Goal: Task Accomplishment & Management: Manage account settings

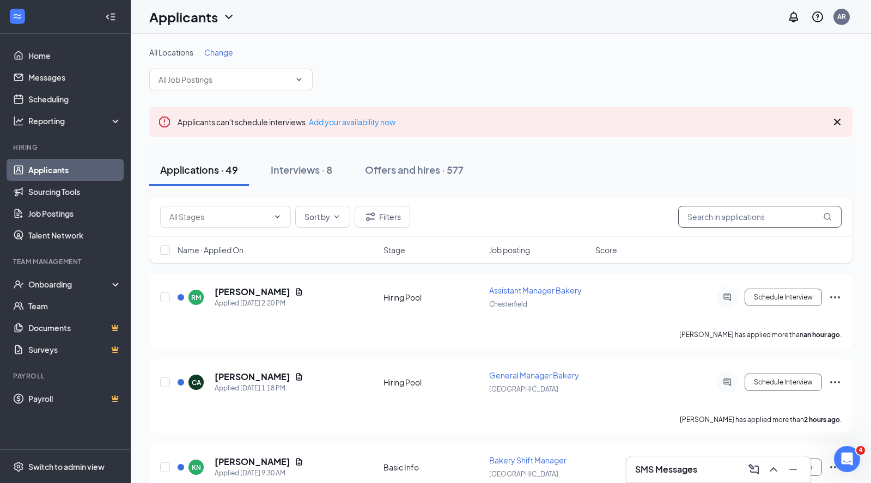
click at [735, 217] on input "text" at bounding box center [759, 217] width 163 height 22
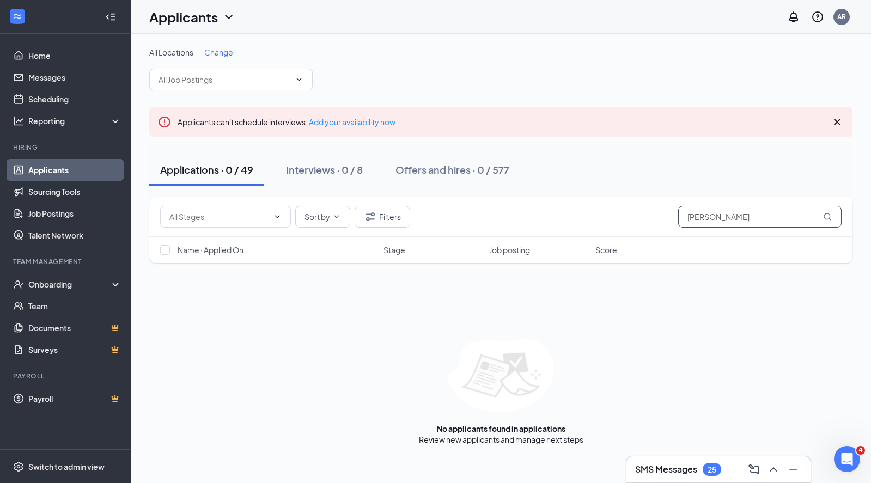
drag, startPoint x: 725, startPoint y: 222, endPoint x: 703, endPoint y: 219, distance: 22.0
click at [703, 219] on input "[PERSON_NAME]" at bounding box center [759, 217] width 163 height 22
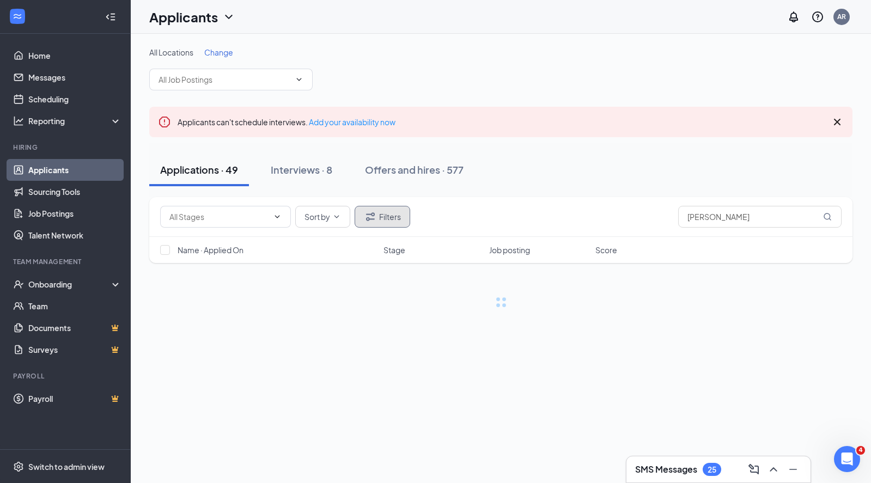
click at [382, 224] on button "Filters" at bounding box center [383, 217] width 56 height 22
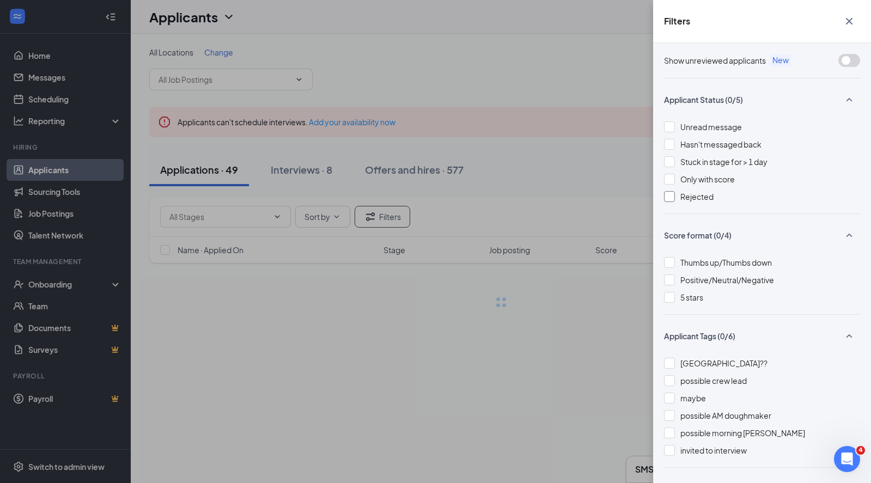
click at [672, 194] on div at bounding box center [669, 196] width 11 height 11
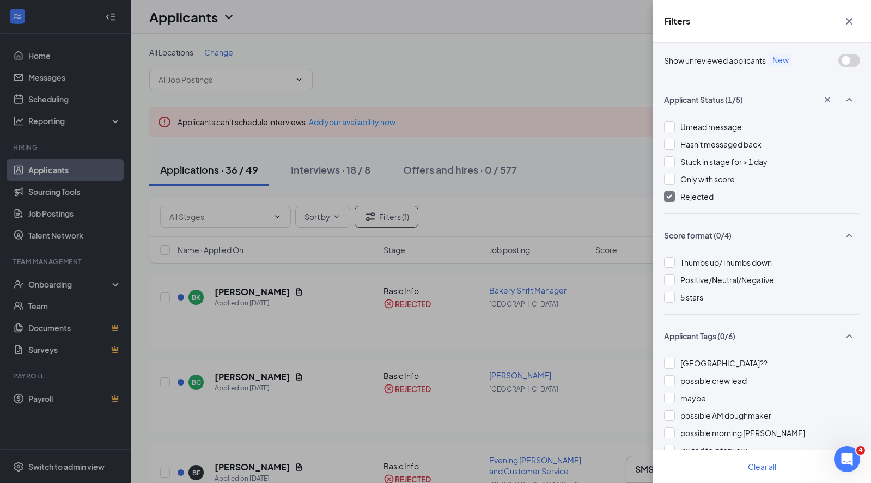
click at [850, 17] on icon "Cross" at bounding box center [849, 21] width 13 height 13
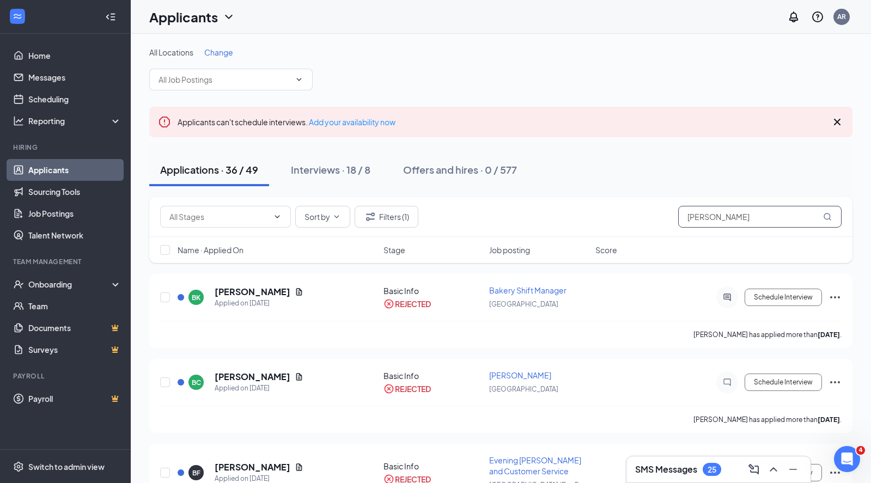
drag, startPoint x: 735, startPoint y: 222, endPoint x: 608, endPoint y: 218, distance: 126.4
click at [611, 217] on div "Sort by Filters (1) [PERSON_NAME]" at bounding box center [500, 217] width 681 height 22
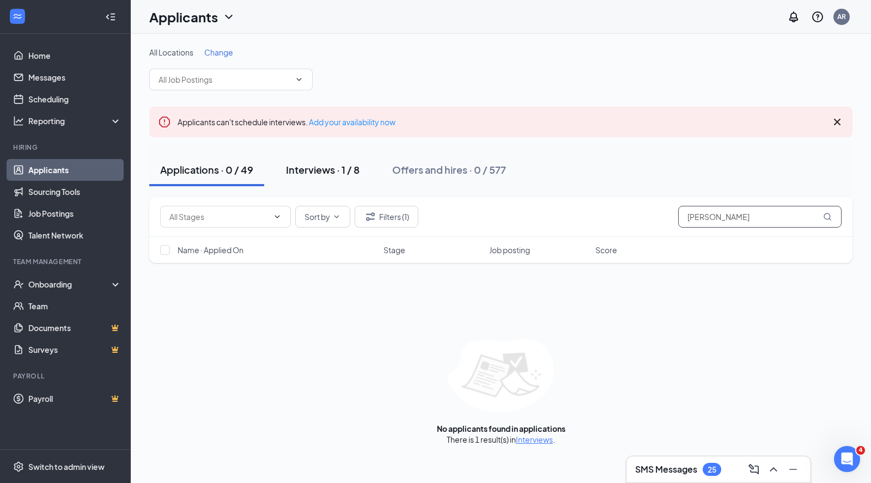
type input "[PERSON_NAME]"
click at [331, 173] on div "Interviews · 1 / 8" at bounding box center [323, 170] width 74 height 14
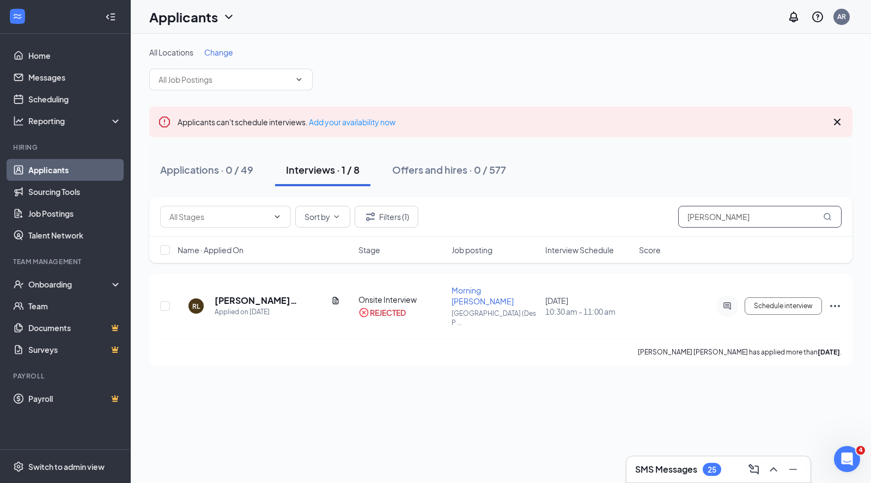
click at [699, 221] on input "[PERSON_NAME]" at bounding box center [759, 217] width 163 height 22
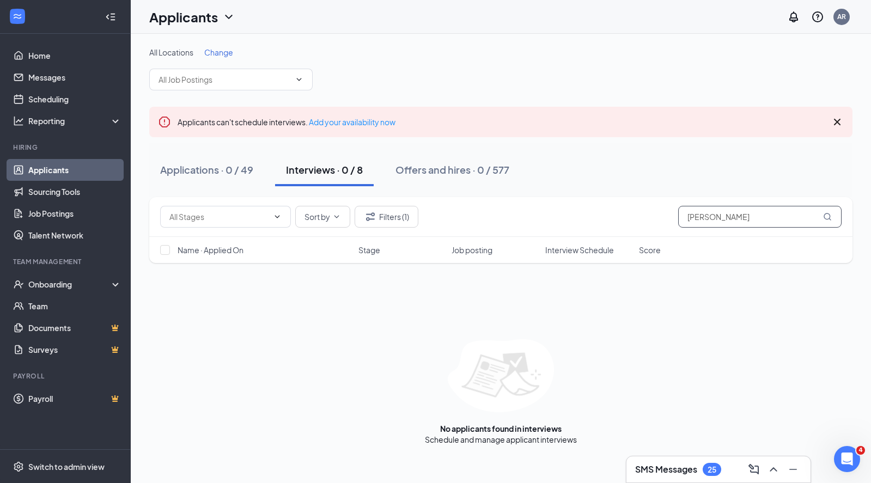
drag, startPoint x: 725, startPoint y: 220, endPoint x: 653, endPoint y: 217, distance: 72.0
click at [653, 217] on div "Sort by Filters (1) [PERSON_NAME]" at bounding box center [500, 217] width 681 height 22
click at [398, 216] on button "Filters (1)" at bounding box center [387, 217] width 64 height 22
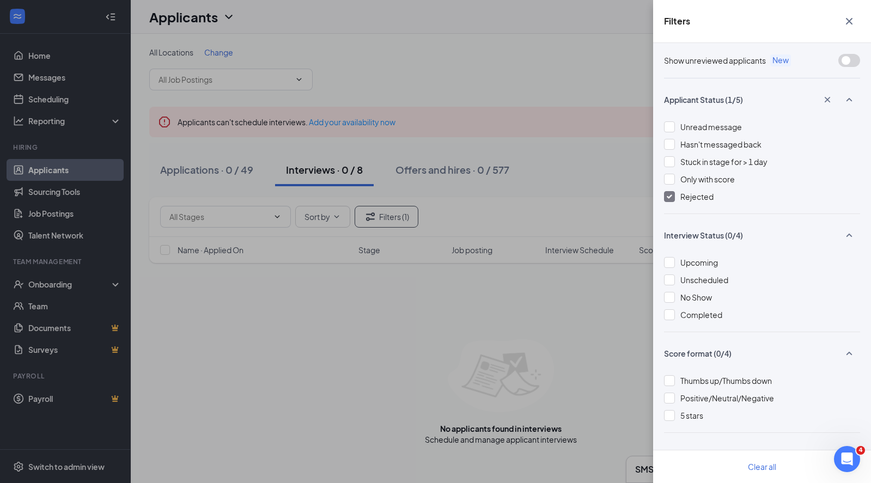
click at [669, 194] on div at bounding box center [669, 196] width 11 height 11
click at [847, 20] on icon "Cross" at bounding box center [849, 21] width 13 height 13
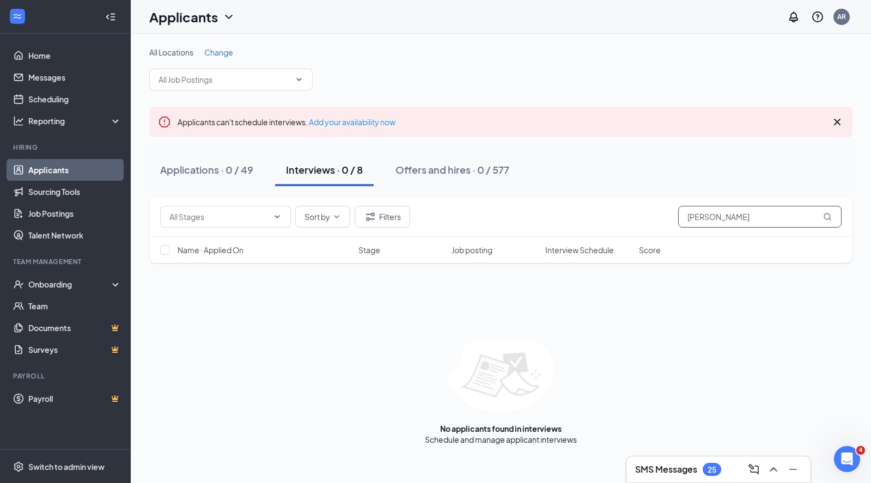
drag, startPoint x: 744, startPoint y: 213, endPoint x: 613, endPoint y: 213, distance: 130.7
click at [619, 213] on div "Sort by [PERSON_NAME]" at bounding box center [500, 217] width 681 height 22
type input "Brit"
click at [429, 175] on div "Offers and hires · 3 / 577" at bounding box center [451, 170] width 113 height 14
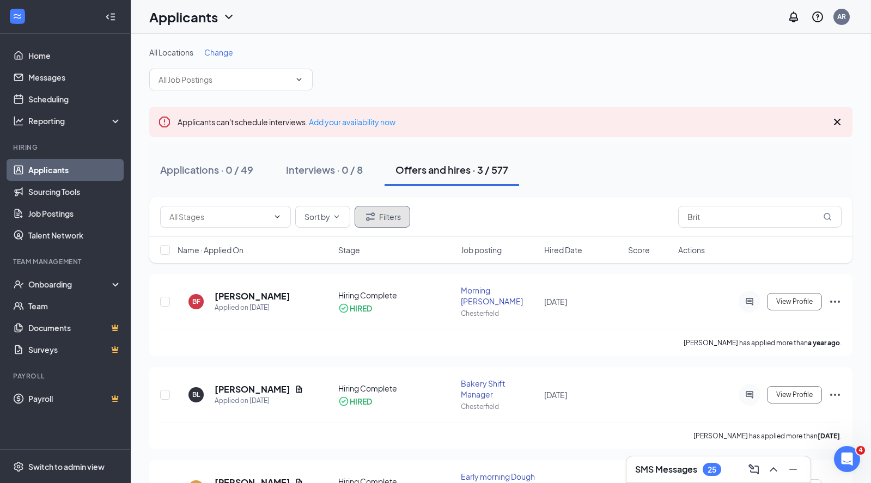
click at [364, 216] on button "Filters" at bounding box center [383, 217] width 56 height 22
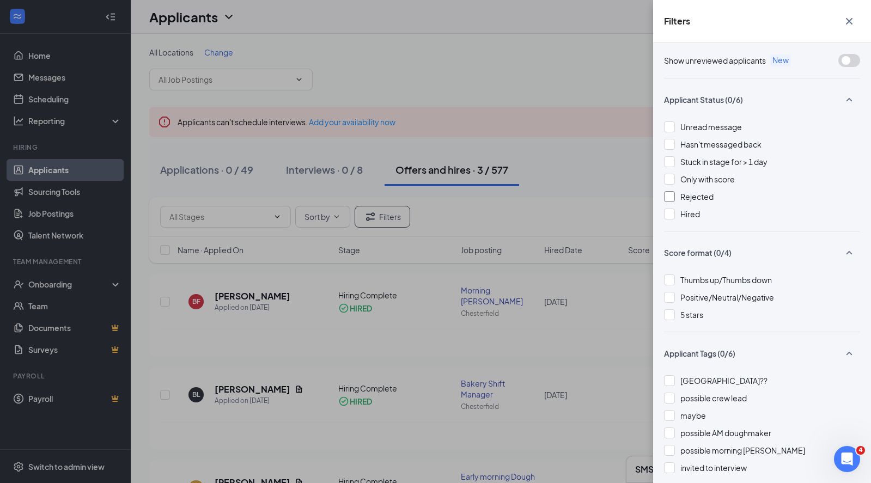
click at [672, 197] on div at bounding box center [669, 196] width 11 height 11
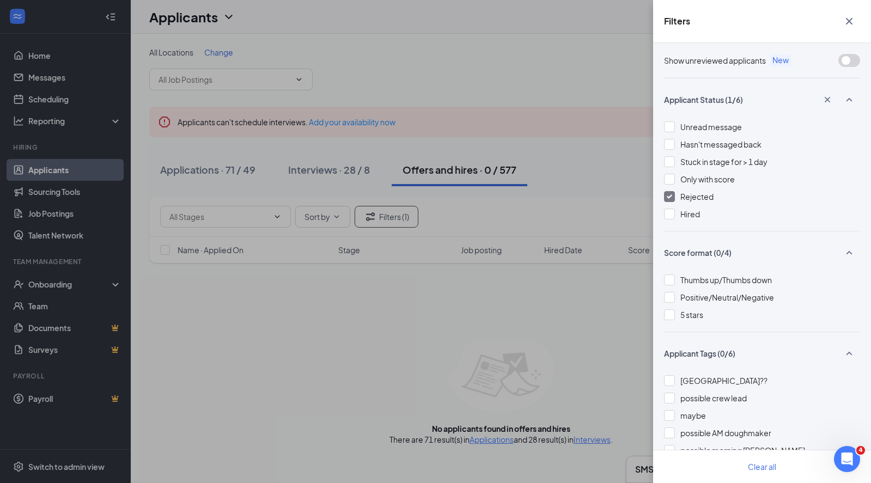
click at [846, 23] on icon "Cross" at bounding box center [849, 21] width 7 height 7
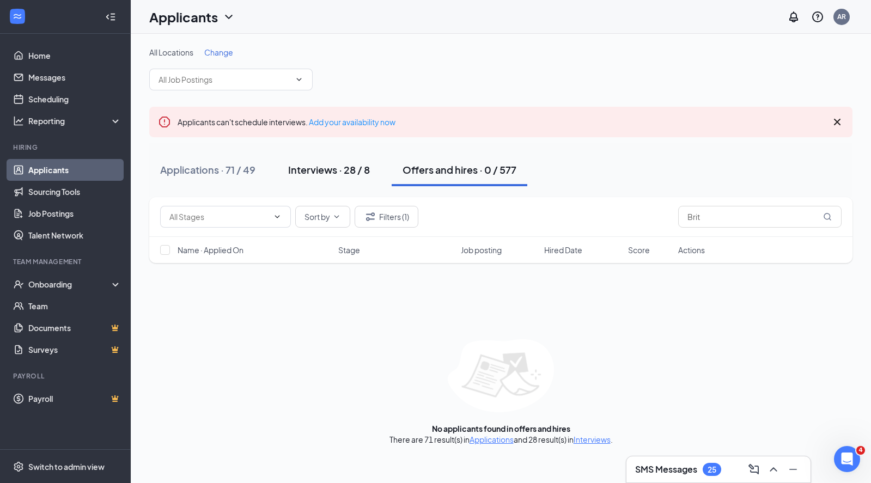
click at [333, 169] on div "Interviews · 28 / 8" at bounding box center [329, 170] width 82 height 14
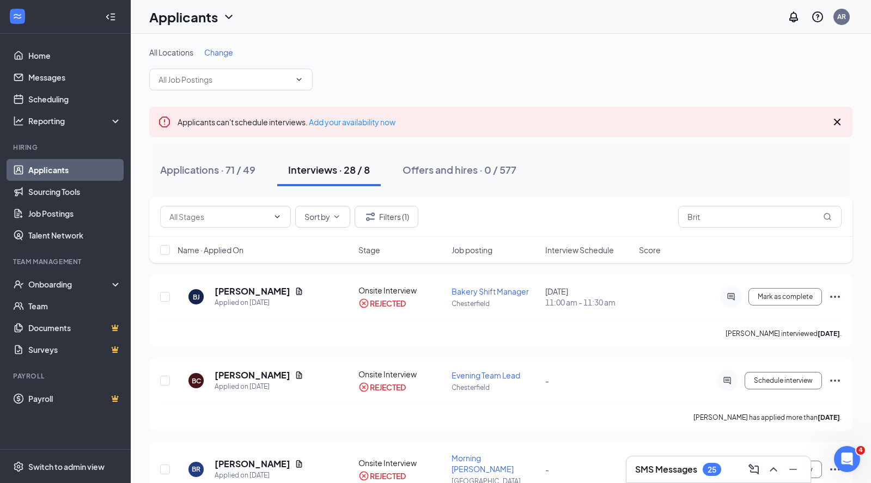
click at [217, 47] on span "Change" at bounding box center [218, 52] width 29 height 10
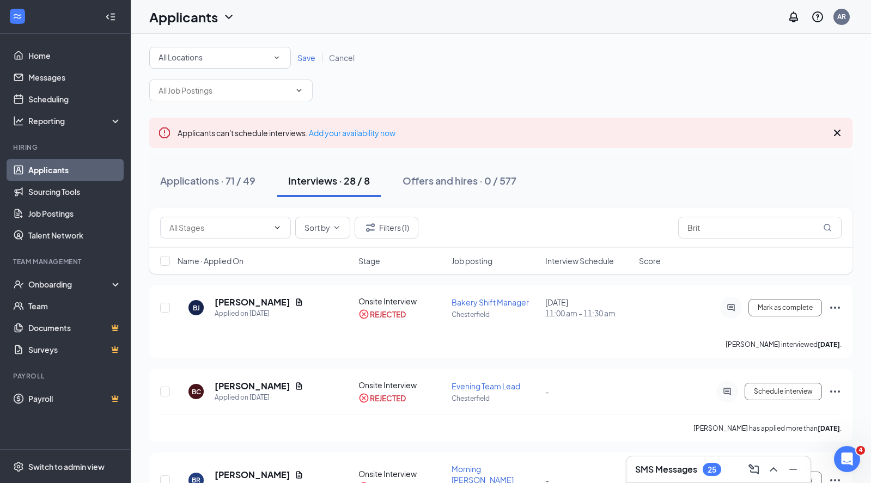
click at [271, 60] on div "All Locations" at bounding box center [220, 57] width 123 height 13
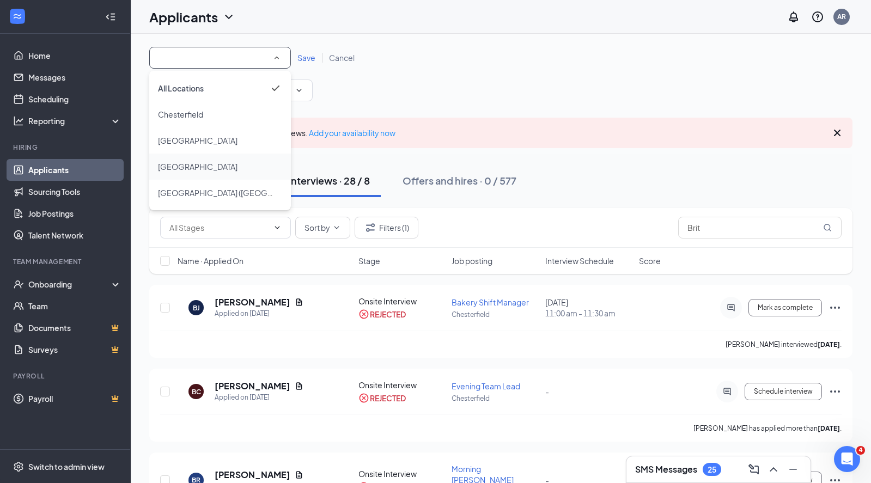
click at [200, 165] on div "[GEOGRAPHIC_DATA]" at bounding box center [220, 166] width 124 height 13
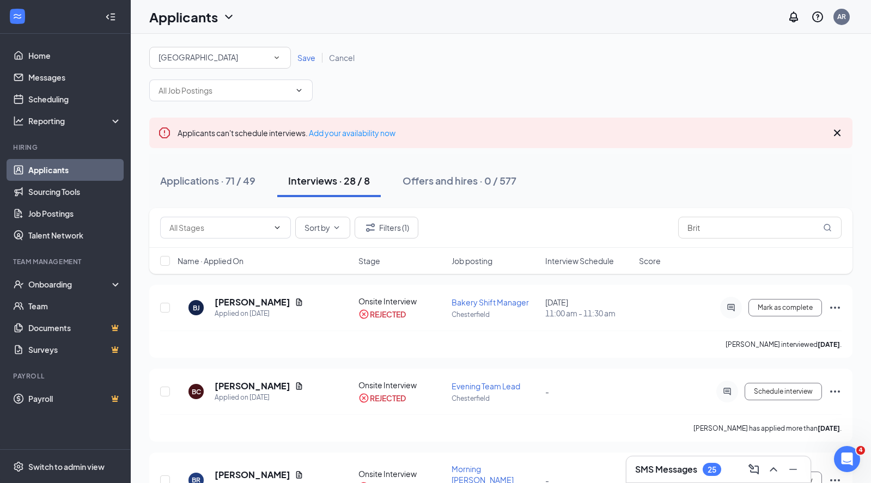
click at [307, 59] on span "Save" at bounding box center [306, 58] width 18 height 10
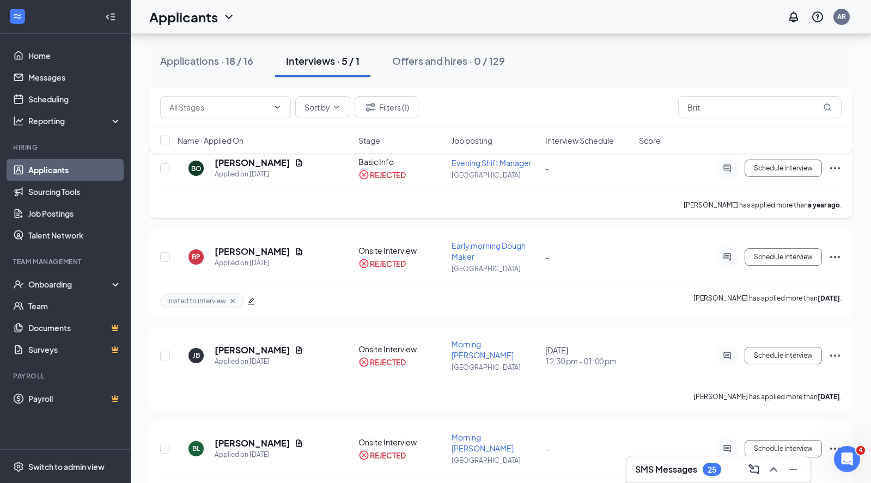
scroll to position [236, 0]
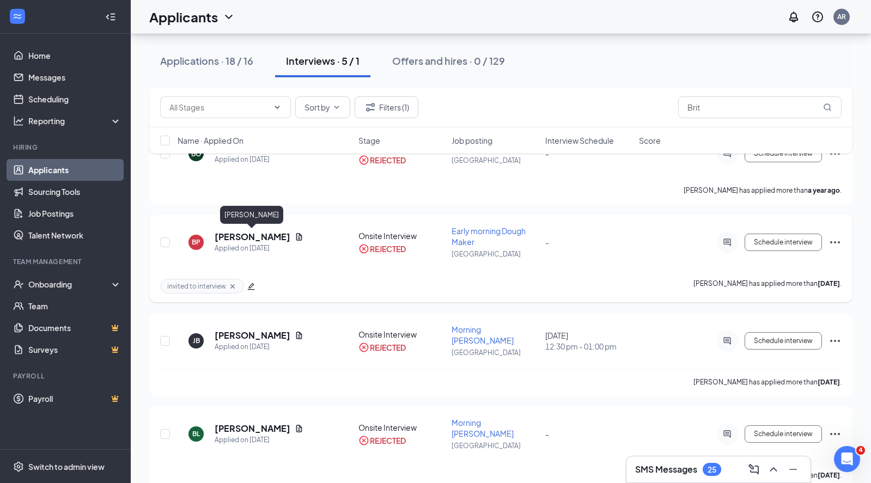
click at [255, 235] on h5 "[PERSON_NAME]" at bounding box center [253, 237] width 76 height 12
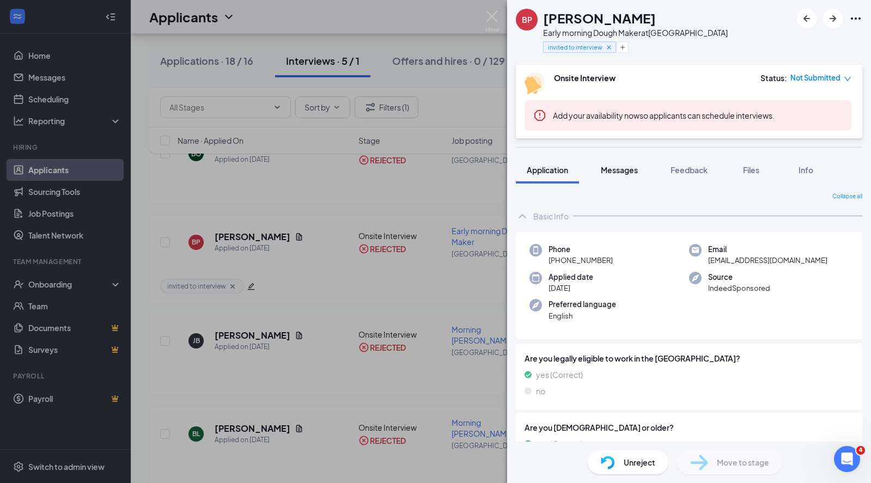
click at [623, 170] on span "Messages" at bounding box center [619, 170] width 37 height 10
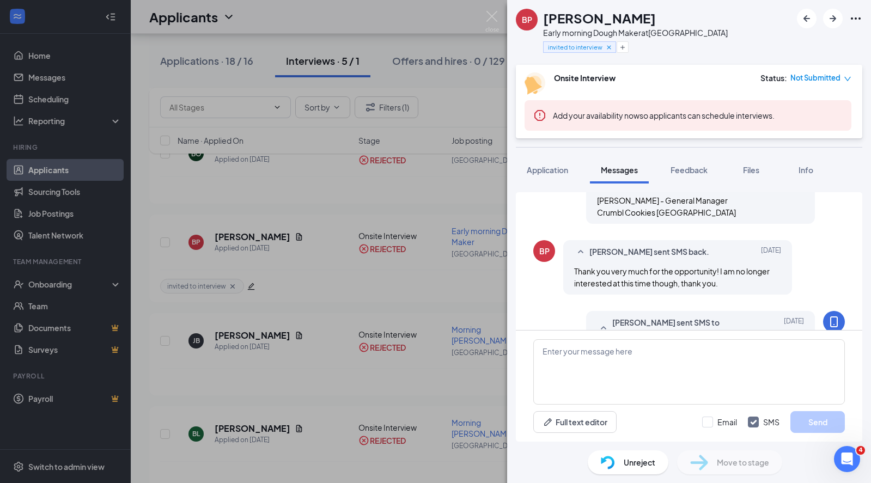
scroll to position [462, 0]
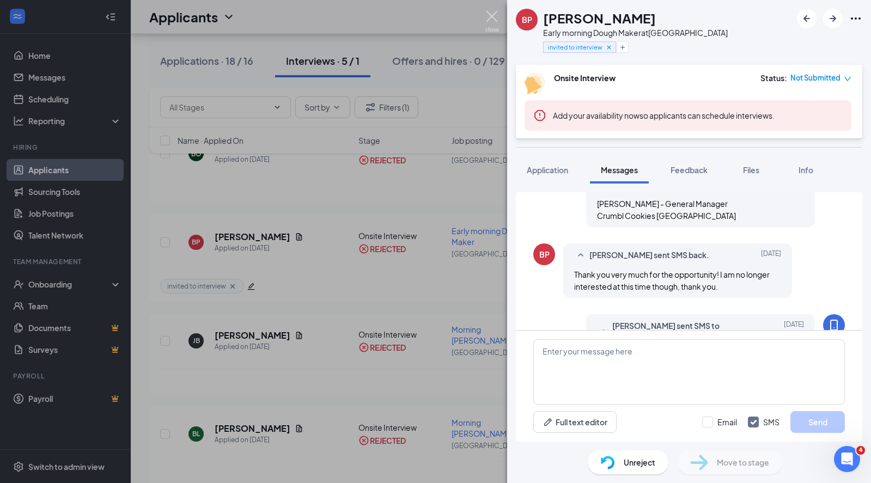
click at [491, 12] on img at bounding box center [492, 21] width 14 height 21
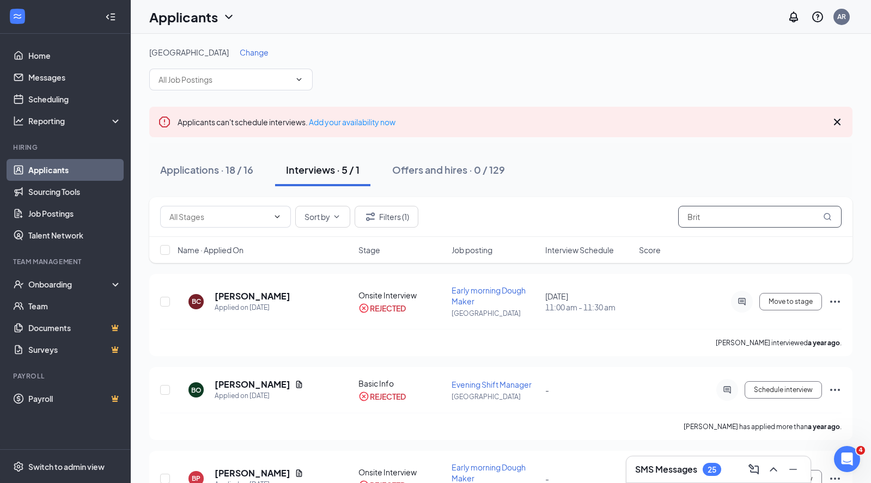
drag, startPoint x: 712, startPoint y: 217, endPoint x: 623, endPoint y: 217, distance: 89.3
click at [625, 217] on div "Sort by Filters (1) Brit" at bounding box center [500, 217] width 681 height 22
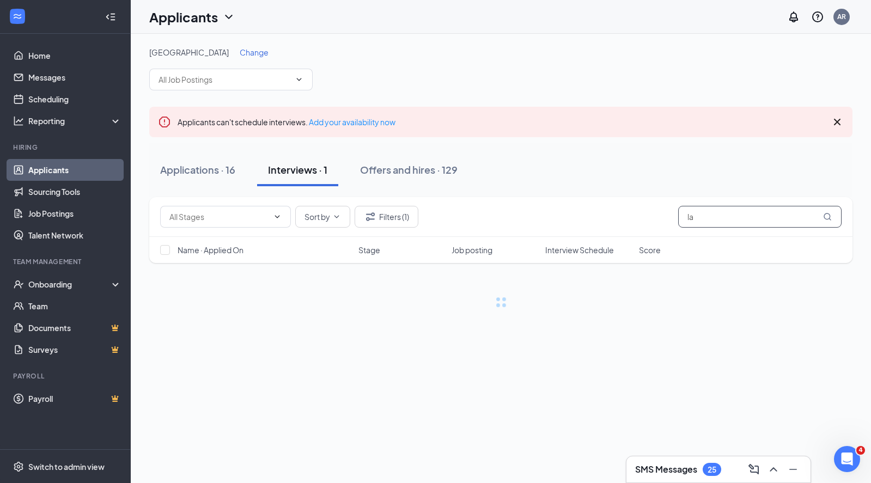
type input "lar"
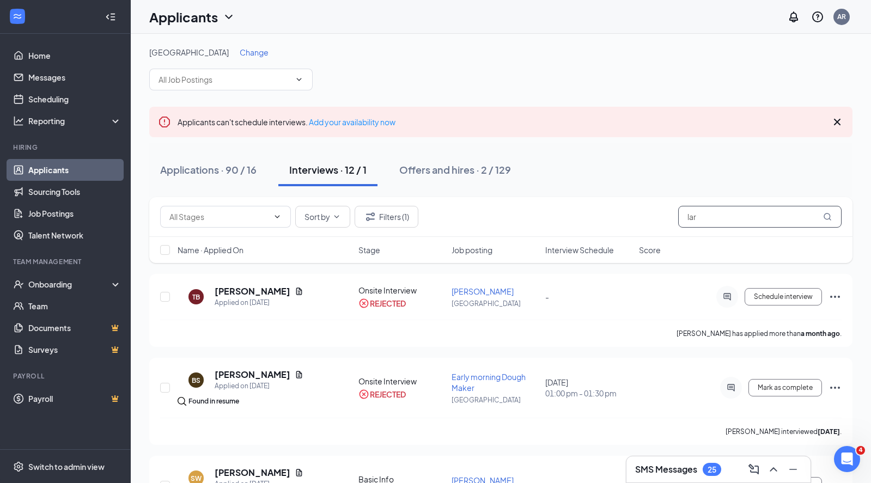
drag, startPoint x: 711, startPoint y: 218, endPoint x: 628, endPoint y: 218, distance: 83.3
click at [628, 218] on div "Sort by Filters (1) lar" at bounding box center [500, 217] width 681 height 22
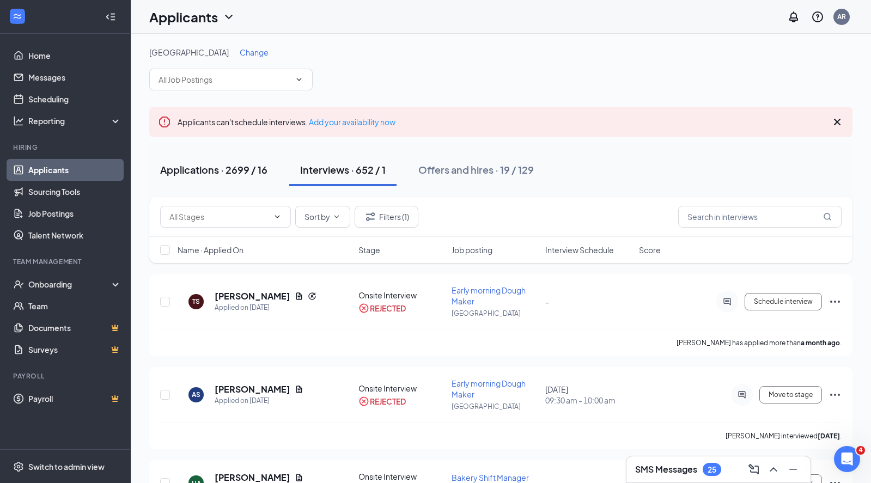
click at [206, 173] on div "Applications · 2699 / 16" at bounding box center [213, 170] width 107 height 14
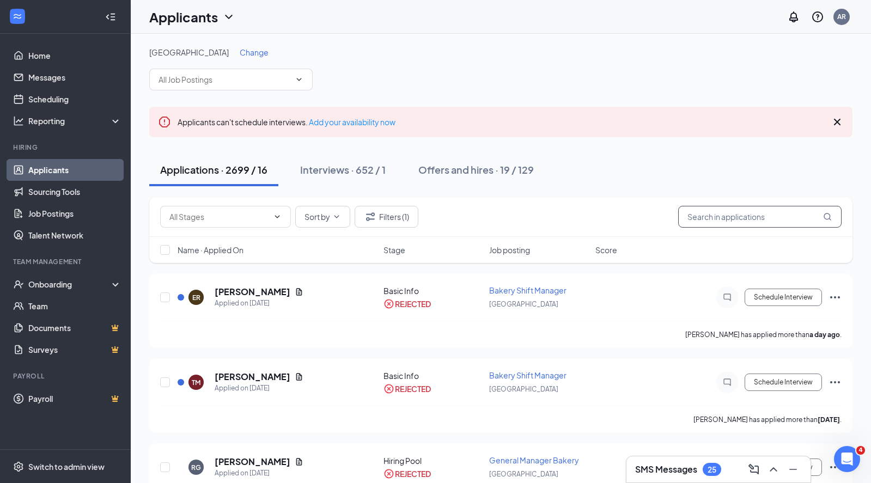
click at [729, 217] on input "text" at bounding box center [759, 217] width 163 height 22
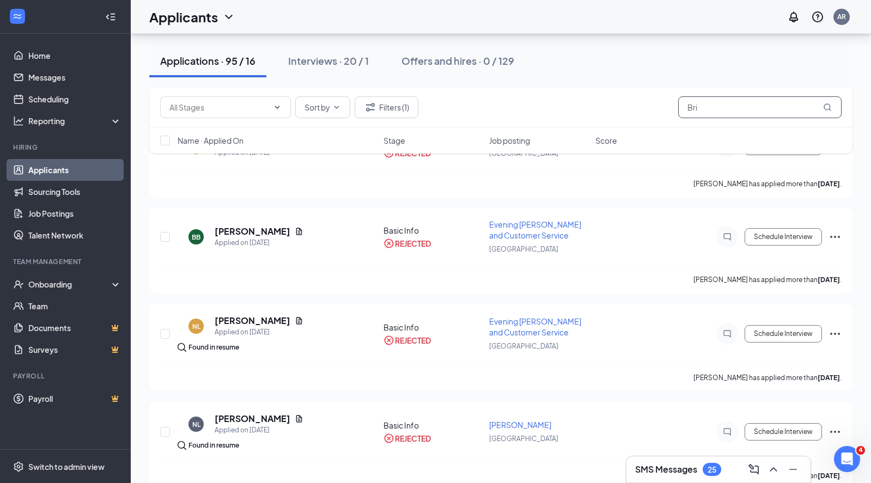
scroll to position [2110, 0]
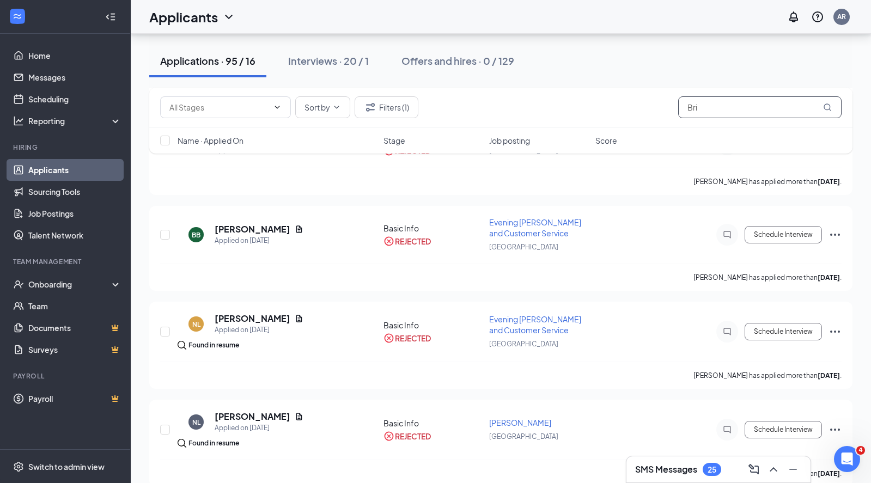
click at [723, 112] on input "Bri" at bounding box center [759, 107] width 163 height 22
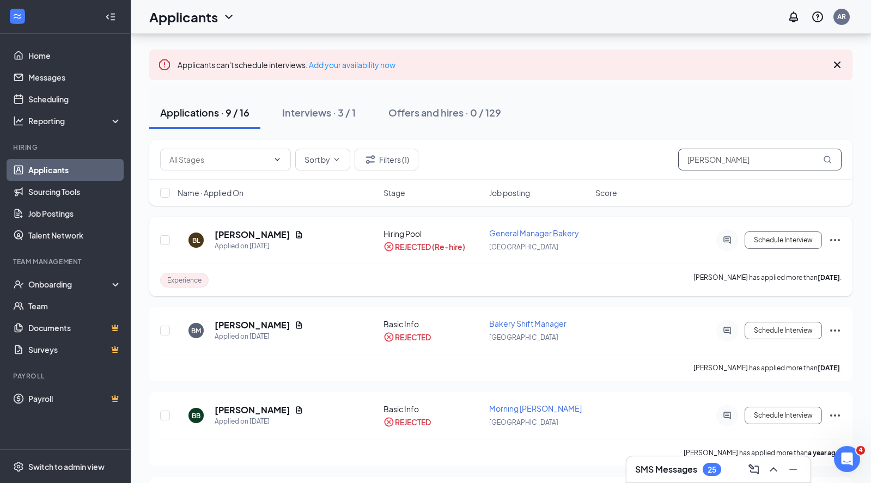
scroll to position [71, 0]
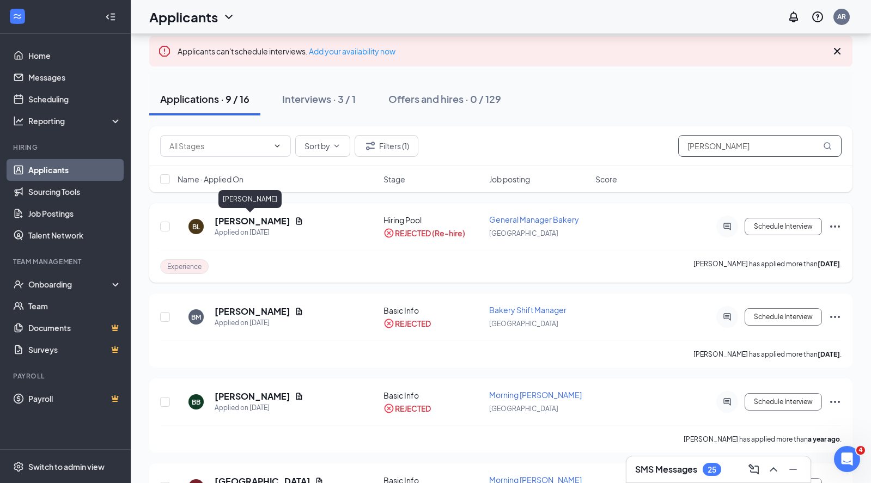
type input "[PERSON_NAME]"
click at [249, 218] on h5 "[PERSON_NAME]" at bounding box center [253, 221] width 76 height 12
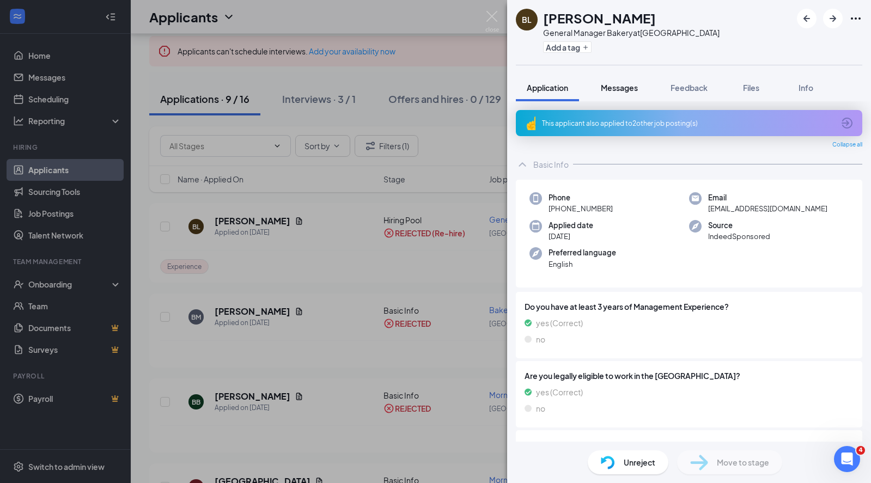
click at [614, 89] on span "Messages" at bounding box center [619, 88] width 37 height 10
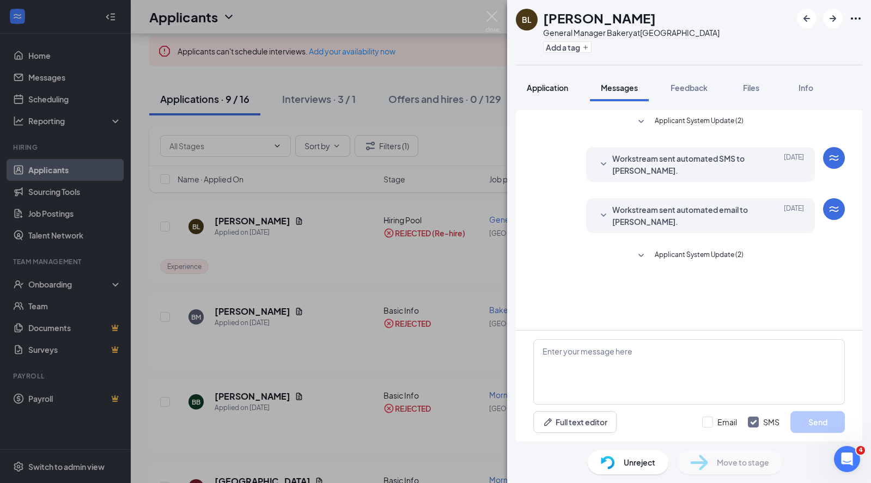
click at [545, 93] on button "Application" at bounding box center [547, 87] width 63 height 27
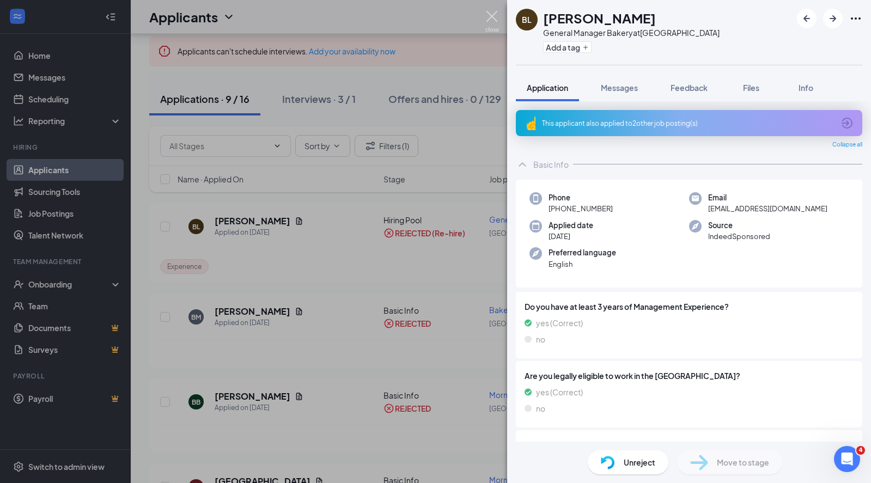
click at [495, 21] on img at bounding box center [492, 21] width 14 height 21
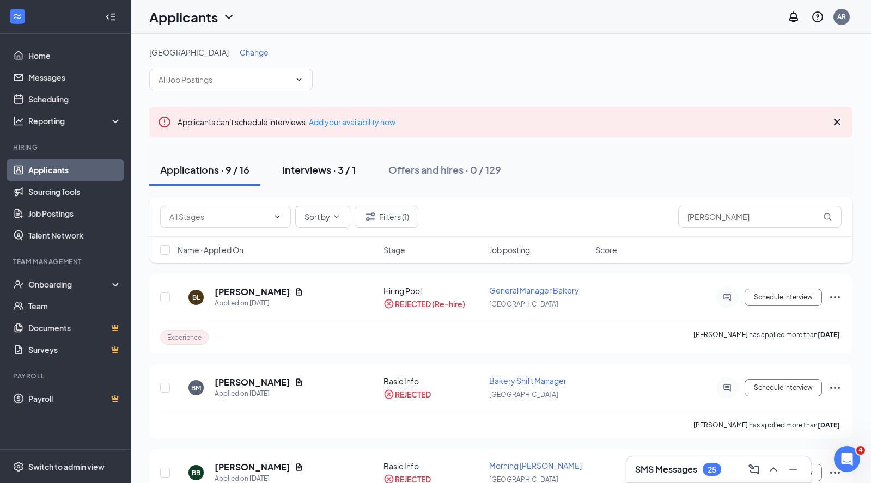
click at [327, 166] on div "Interviews · 3 / 1" at bounding box center [319, 170] width 74 height 14
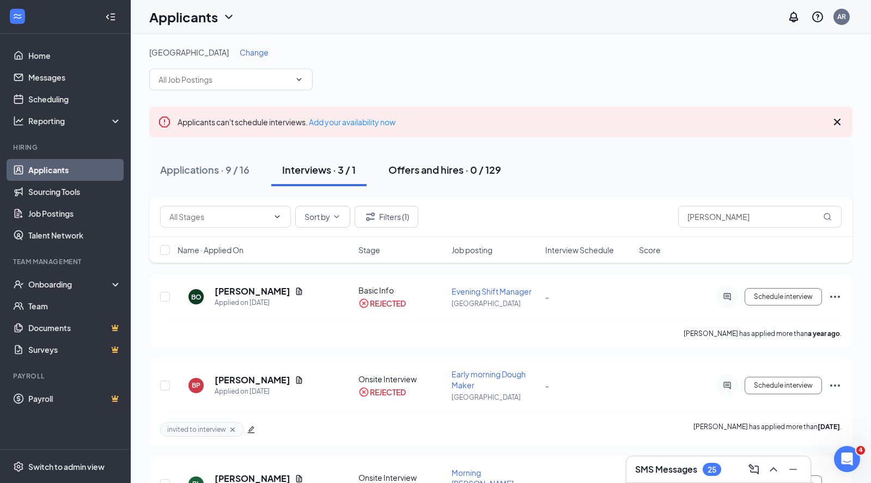
click at [409, 168] on div "Offers and hires · 0 / 129" at bounding box center [444, 170] width 113 height 14
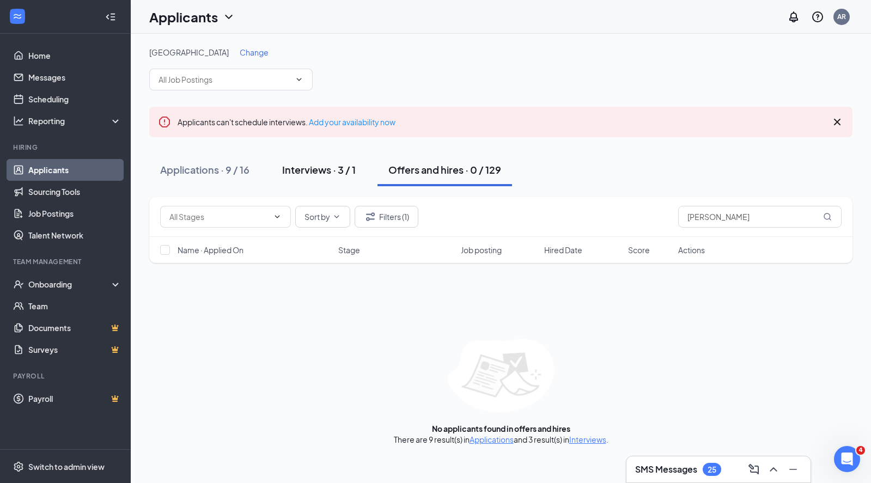
click at [324, 165] on div "Interviews · 3 / 1" at bounding box center [319, 170] width 74 height 14
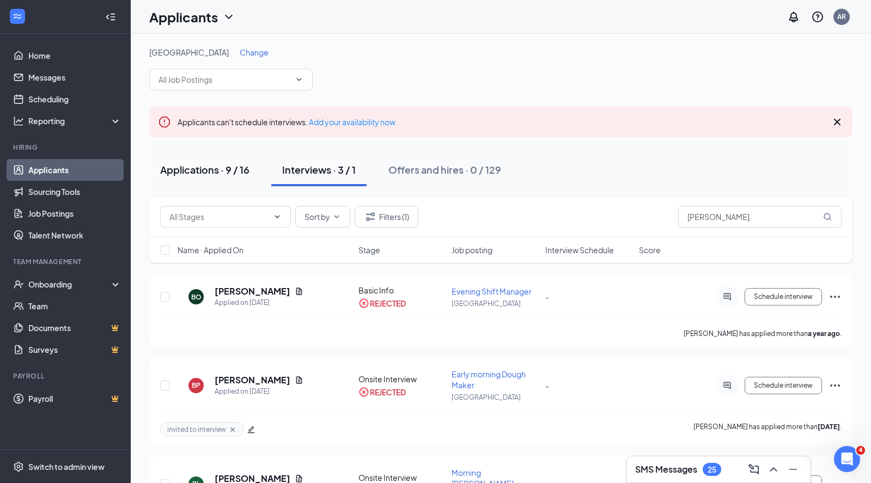
click at [204, 170] on div "Applications · 9 / 16" at bounding box center [204, 170] width 89 height 14
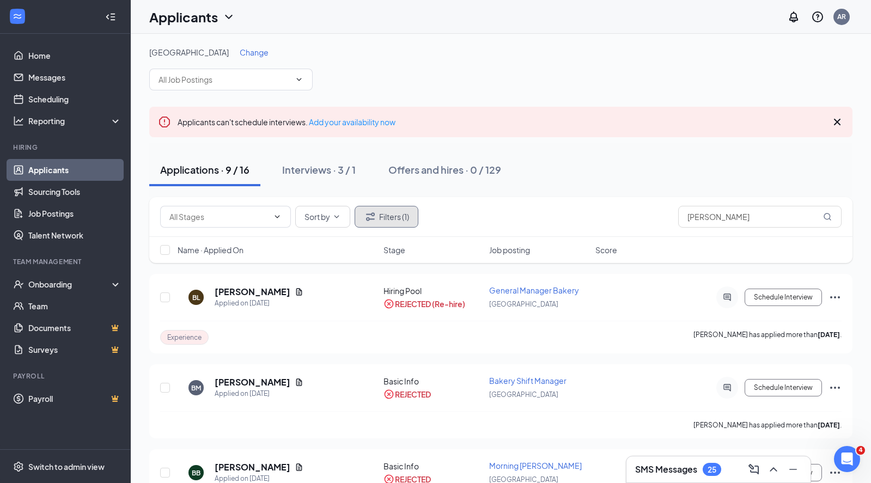
click at [376, 217] on icon "Filter" at bounding box center [370, 216] width 13 height 13
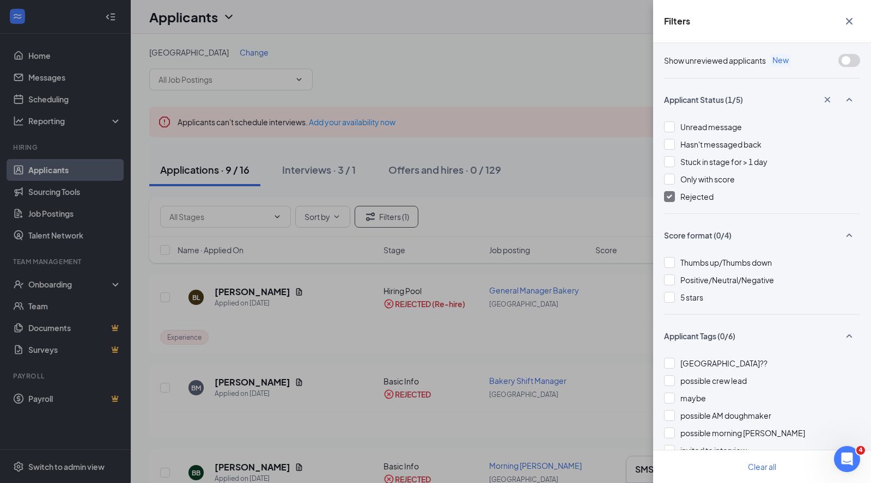
click at [669, 192] on div at bounding box center [669, 196] width 11 height 11
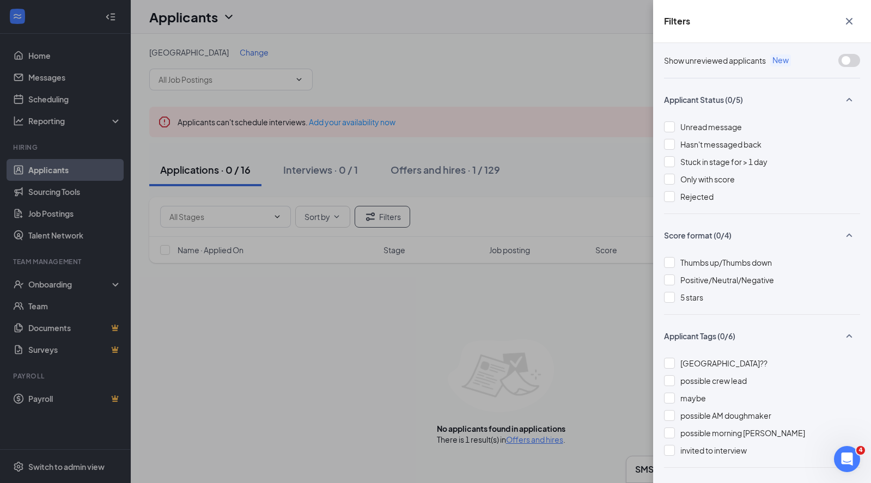
click at [848, 17] on icon "Cross" at bounding box center [849, 21] width 13 height 13
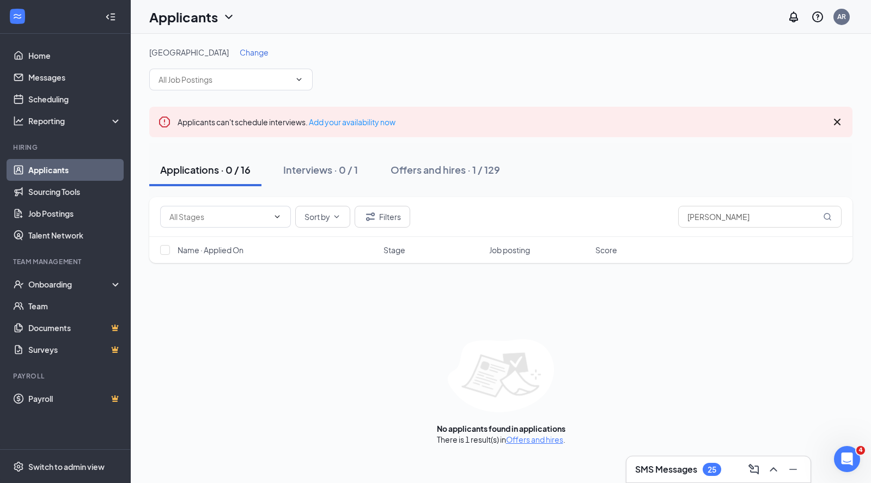
click at [233, 176] on button "Applications · 0 / 16" at bounding box center [205, 170] width 112 height 33
click at [327, 173] on div "Interviews · 0 / 1" at bounding box center [320, 170] width 75 height 14
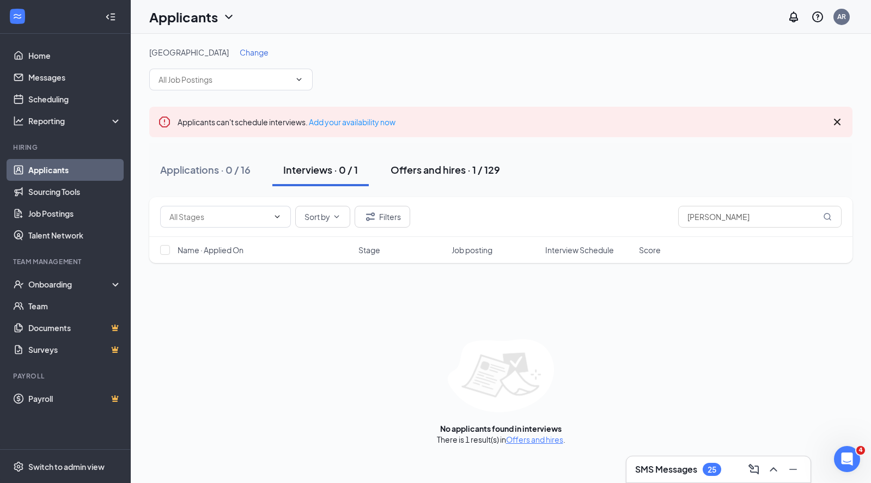
click at [442, 170] on div "Offers and hires · 1 / 129" at bounding box center [445, 170] width 109 height 14
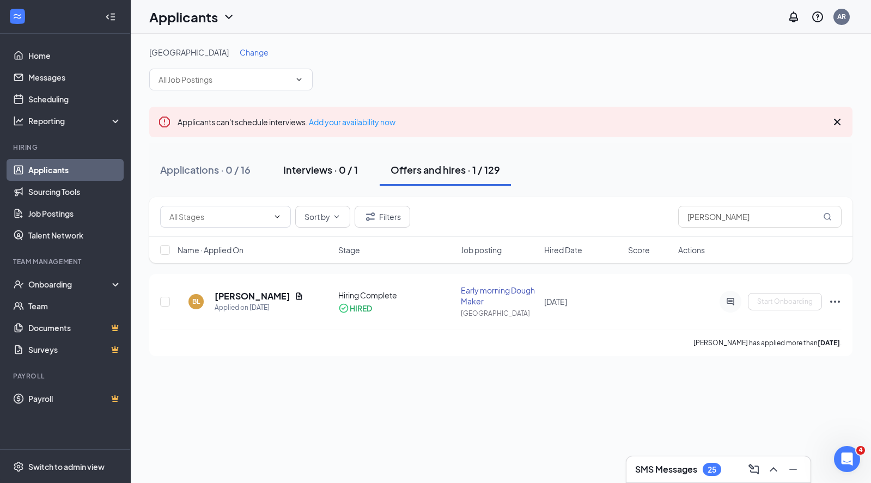
click at [322, 175] on div "Interviews · 0 / 1" at bounding box center [320, 170] width 75 height 14
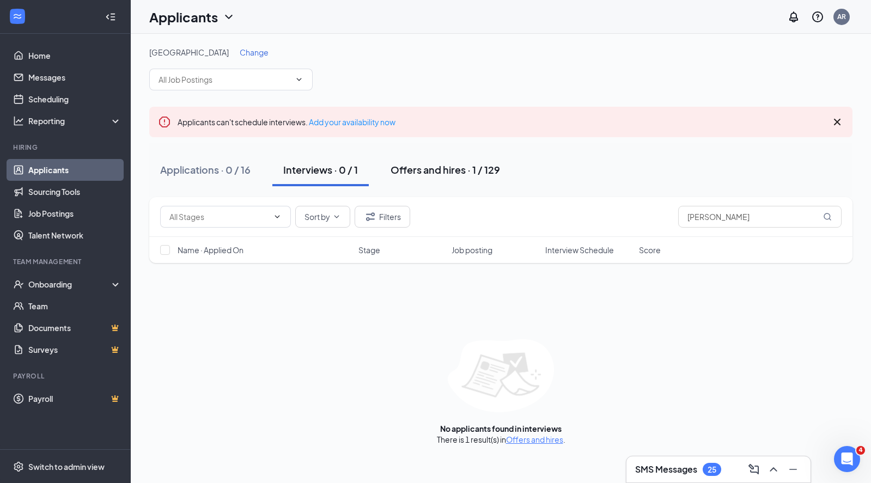
click at [433, 174] on div "Offers and hires · 1 / 129" at bounding box center [445, 170] width 109 height 14
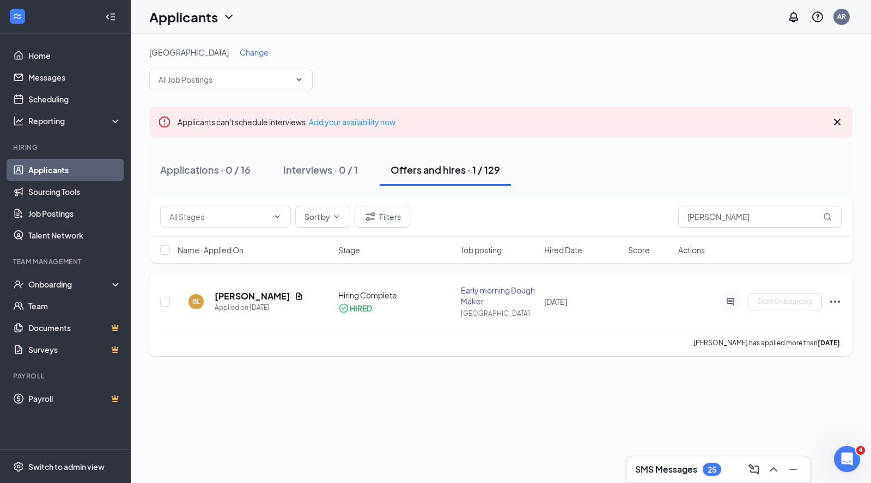
click at [834, 301] on icon "Ellipses" at bounding box center [835, 302] width 10 height 2
click at [549, 123] on div "Applicants can't schedule interviews. Add your availability now" at bounding box center [500, 122] width 703 height 31
click at [306, 170] on div "Interviews · 0 / 1" at bounding box center [320, 170] width 75 height 14
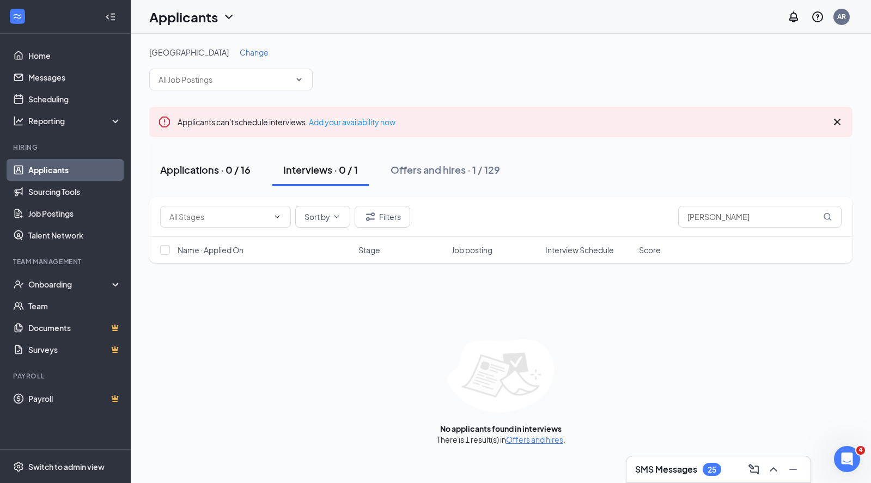
click at [219, 171] on div "Applications · 0 / 16" at bounding box center [205, 170] width 90 height 14
drag, startPoint x: 722, startPoint y: 216, endPoint x: 559, endPoint y: 220, distance: 162.4
click at [559, 220] on div "Sort by Filters [PERSON_NAME]" at bounding box center [500, 217] width 681 height 22
type input "[PERSON_NAME]"
click at [343, 171] on div "Interviews · 0 / 1" at bounding box center [320, 170] width 75 height 14
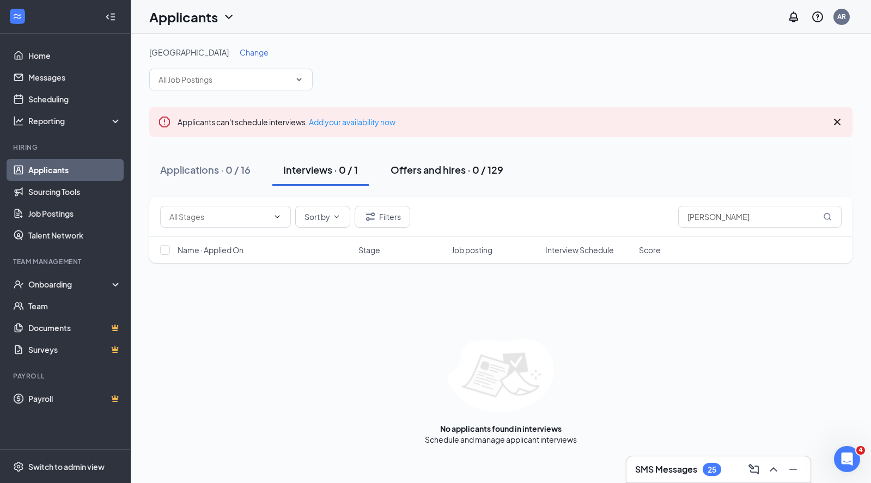
click at [429, 170] on div "Offers and hires · 0 / 129" at bounding box center [447, 170] width 113 height 14
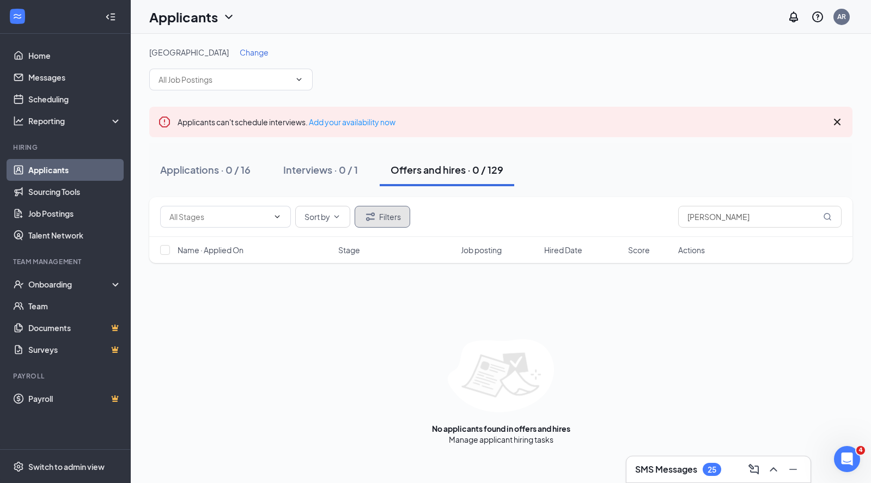
click at [386, 220] on button "Filters" at bounding box center [383, 217] width 56 height 22
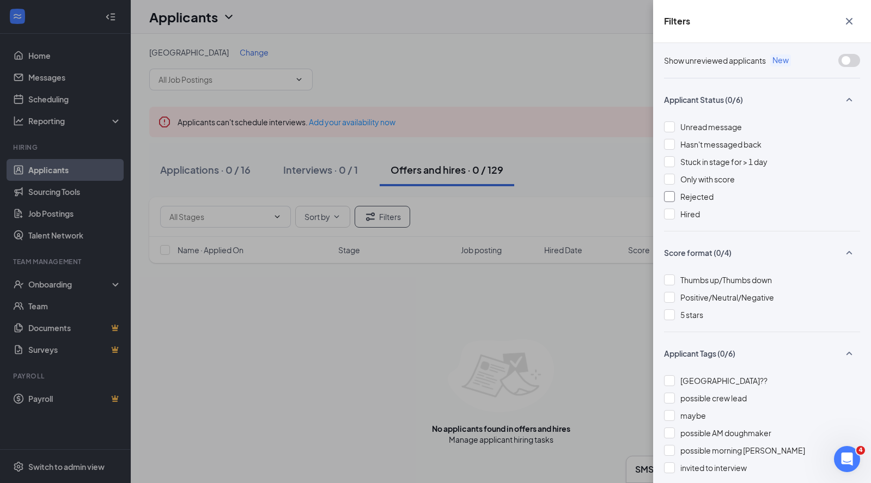
click at [669, 193] on div at bounding box center [669, 196] width 11 height 11
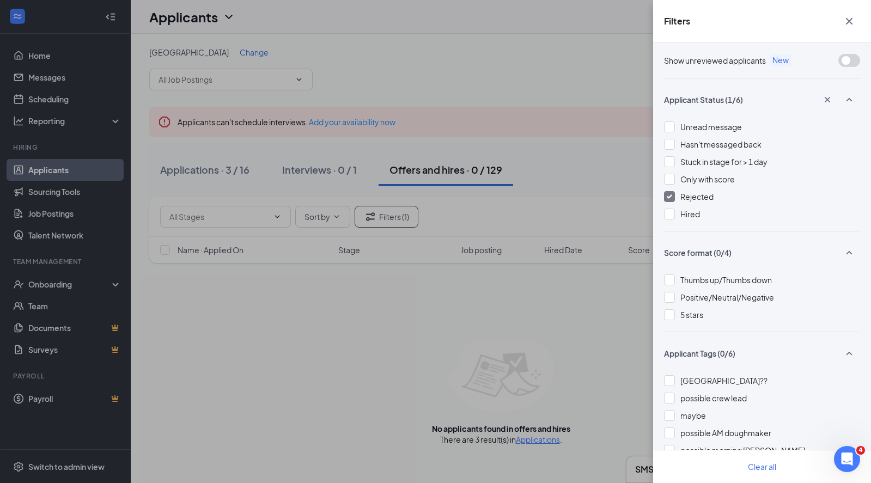
click at [855, 22] on icon "Cross" at bounding box center [849, 21] width 13 height 13
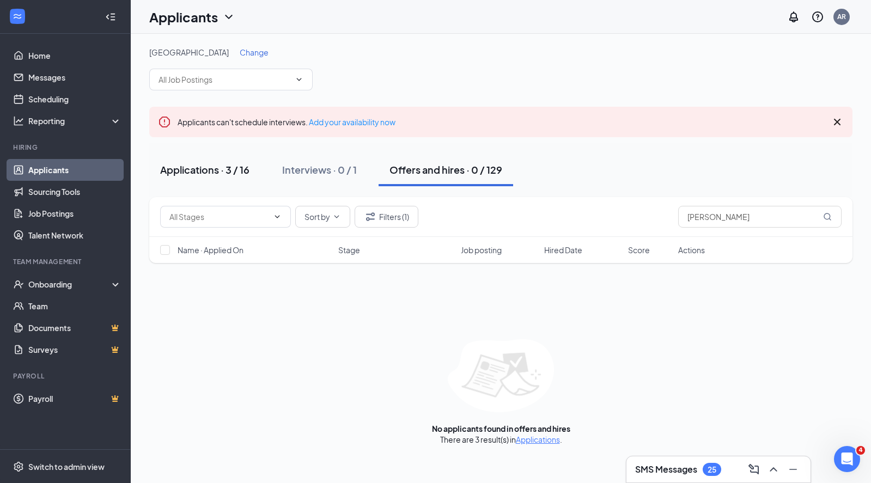
click at [210, 169] on div "Applications · 3 / 16" at bounding box center [204, 170] width 89 height 14
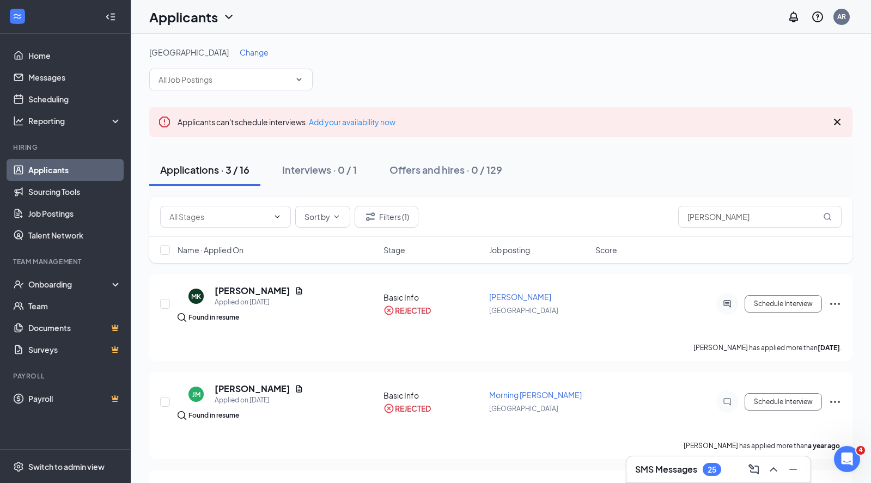
click at [240, 54] on span "Change" at bounding box center [254, 52] width 29 height 10
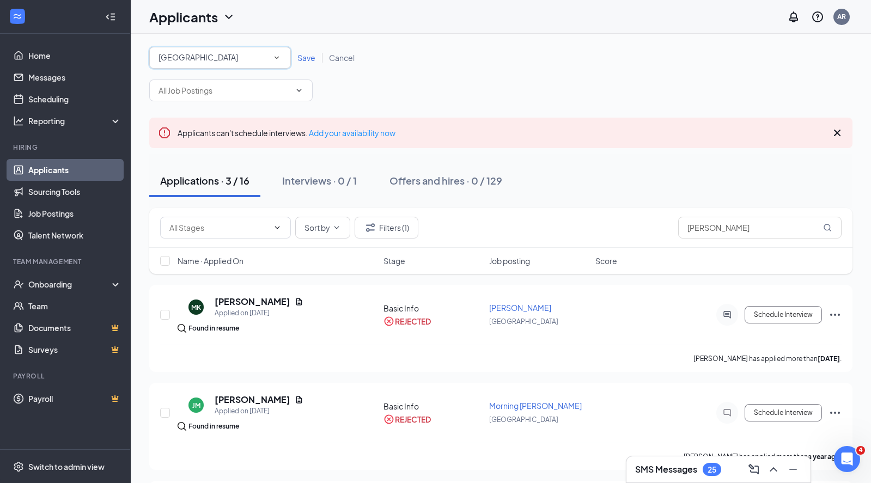
click at [276, 56] on icon "SmallChevronDown" at bounding box center [277, 58] width 10 height 10
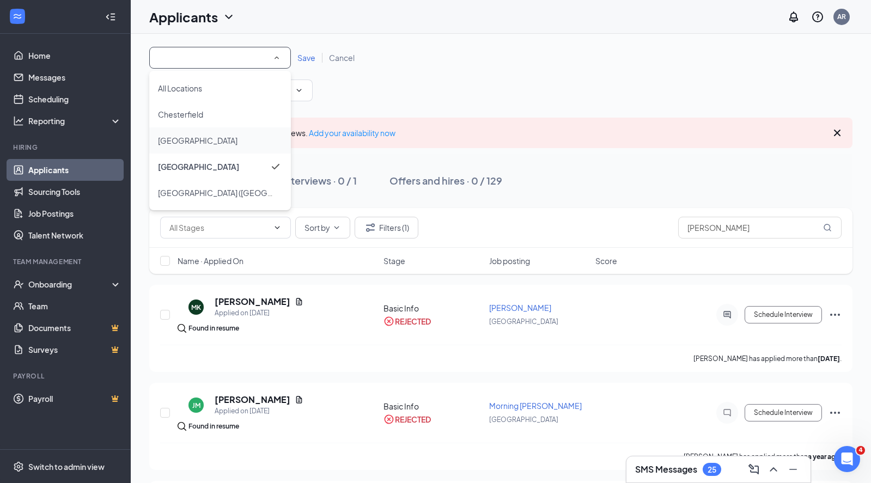
click at [197, 139] on div "[GEOGRAPHIC_DATA]" at bounding box center [220, 140] width 124 height 13
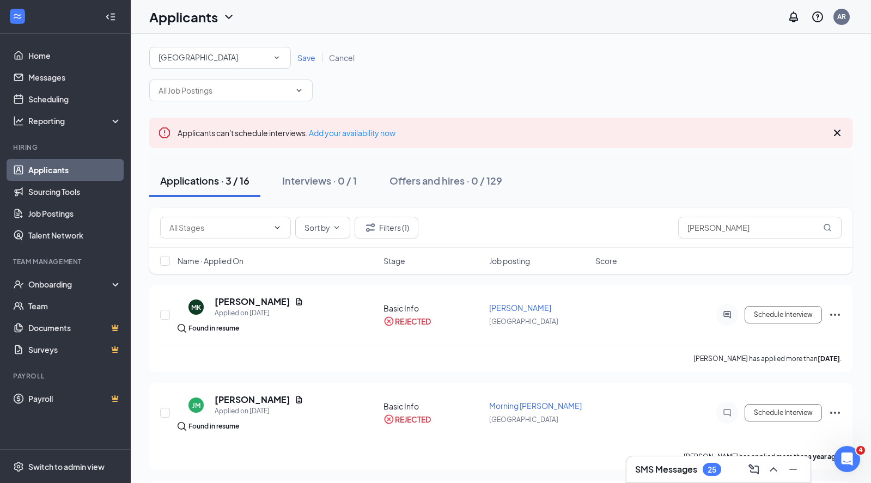
click at [306, 57] on span "Save" at bounding box center [306, 58] width 18 height 10
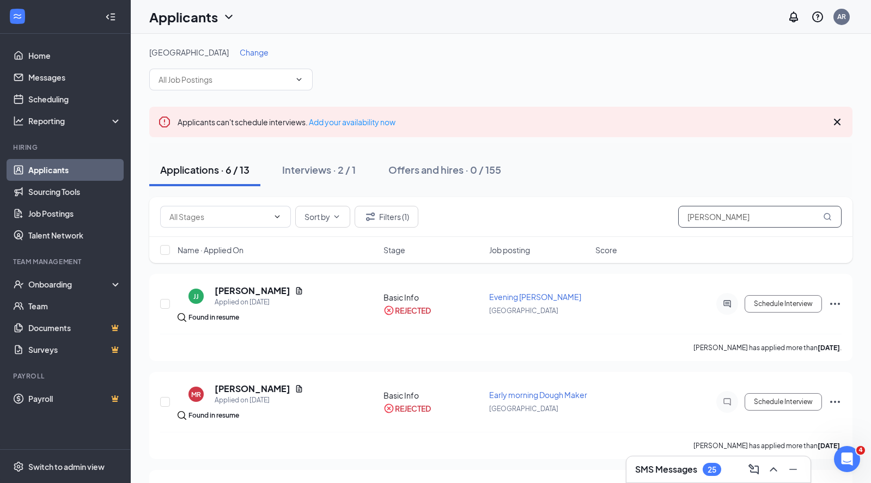
click at [740, 218] on input "[PERSON_NAME]" at bounding box center [759, 217] width 163 height 22
click at [320, 167] on div "Interviews · 2 / 1" at bounding box center [319, 170] width 74 height 14
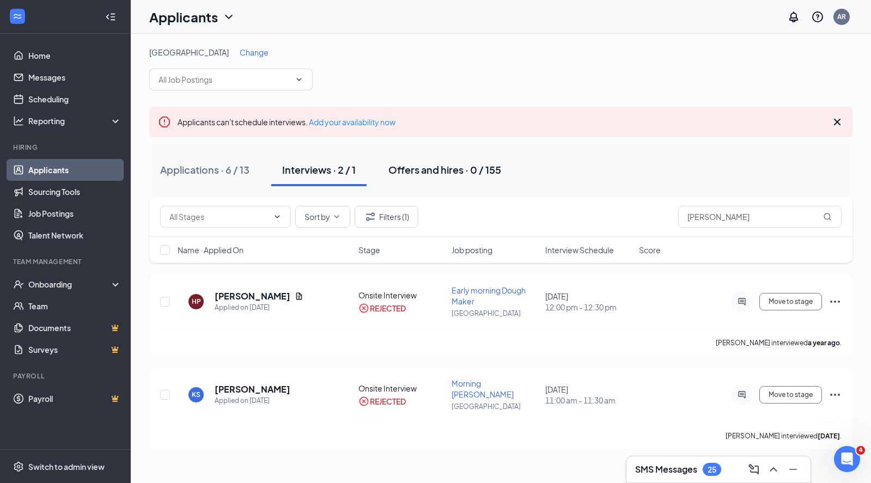
click at [452, 172] on div "Offers and hires · 0 / 155" at bounding box center [444, 170] width 113 height 14
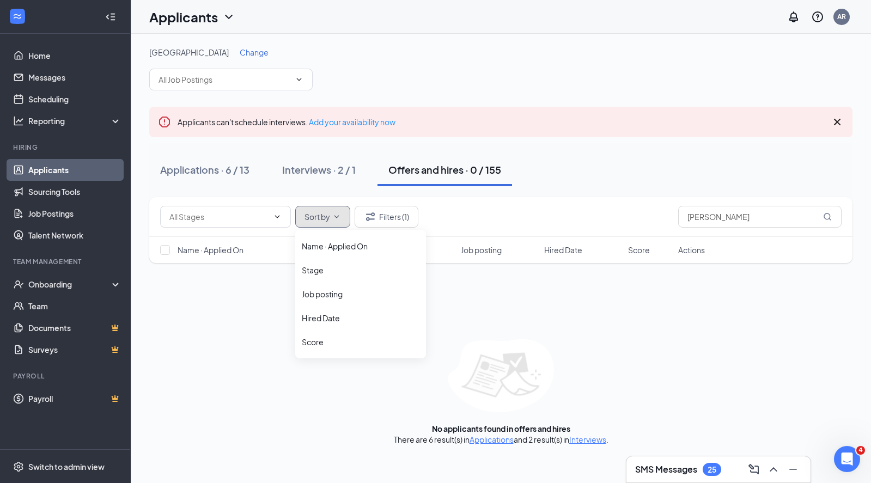
click at [322, 213] on span "Sort by" at bounding box center [318, 217] width 26 height 8
click at [375, 216] on icon "Filter" at bounding box center [370, 216] width 13 height 13
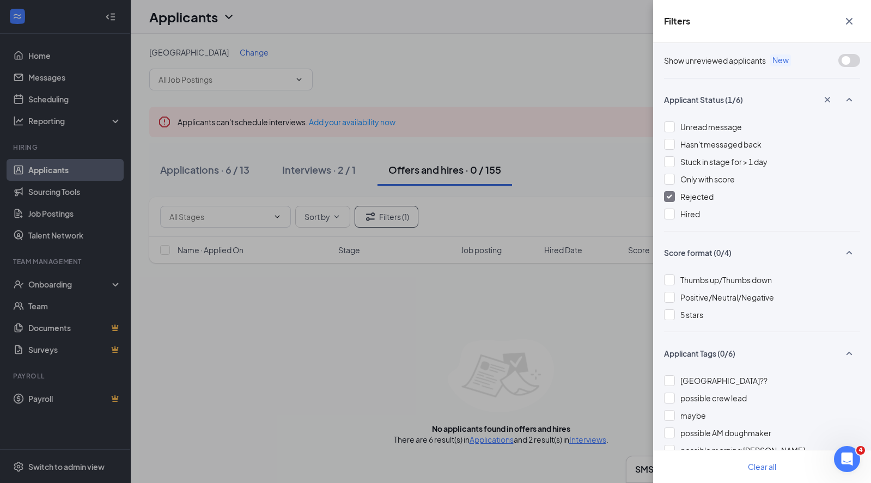
click at [671, 193] on div at bounding box center [669, 196] width 11 height 11
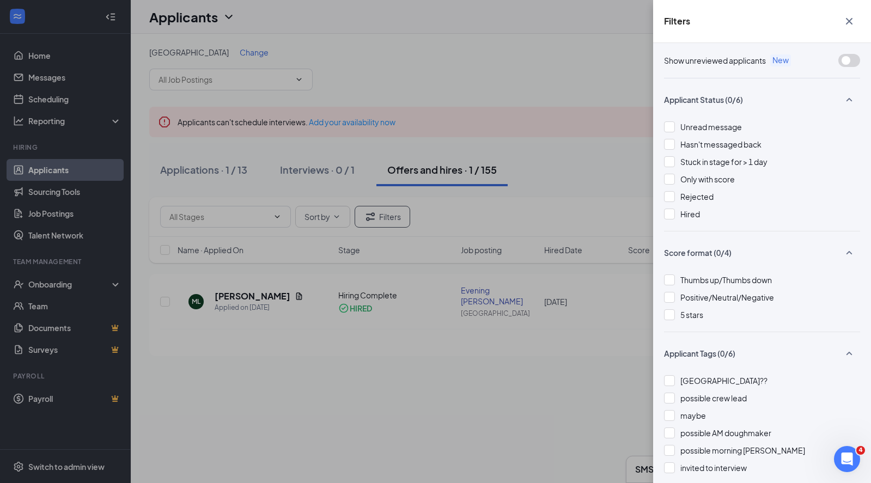
click at [851, 21] on icon "Cross" at bounding box center [849, 21] width 13 height 13
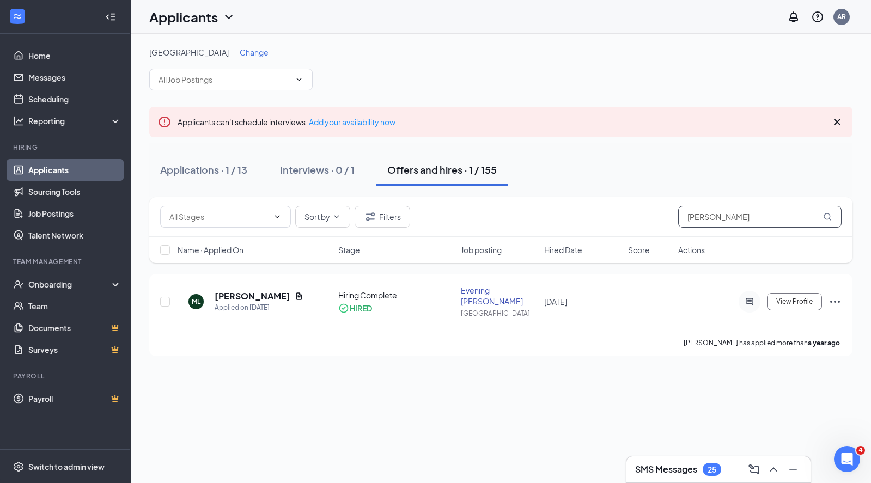
drag, startPoint x: 713, startPoint y: 220, endPoint x: 646, endPoint y: 220, distance: 66.5
click at [649, 220] on div "Sort by Filters [PERSON_NAME]" at bounding box center [500, 217] width 681 height 22
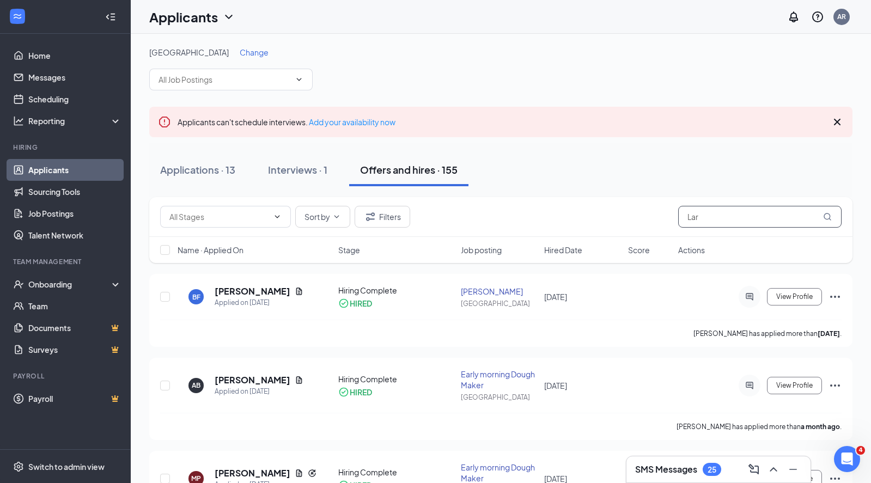
type input "[PERSON_NAME]"
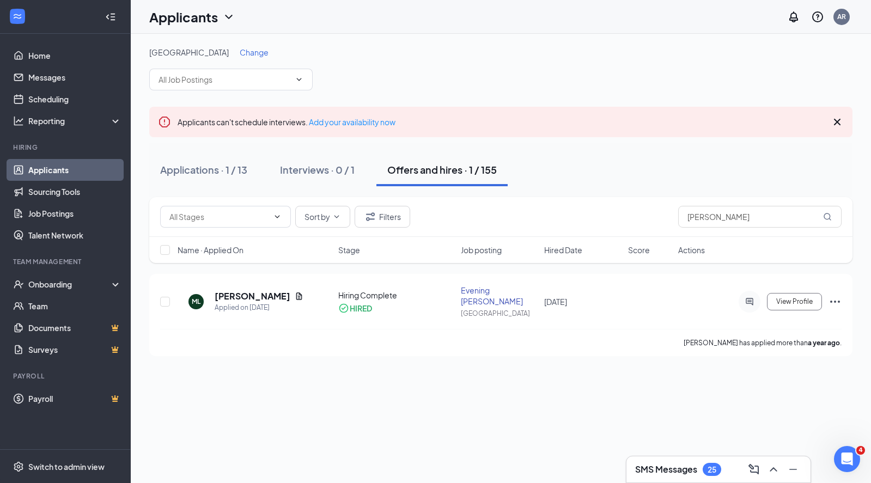
click at [240, 54] on span "Change" at bounding box center [254, 52] width 29 height 10
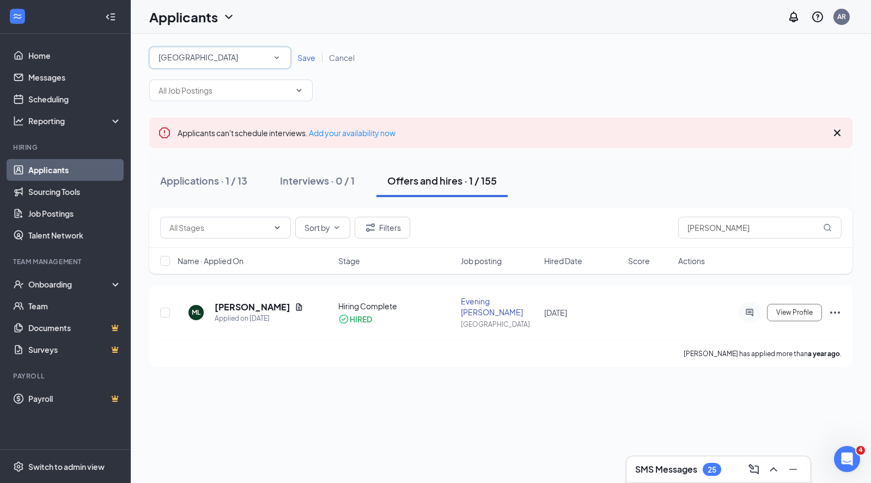
click at [267, 60] on div "[GEOGRAPHIC_DATA]" at bounding box center [220, 57] width 123 height 13
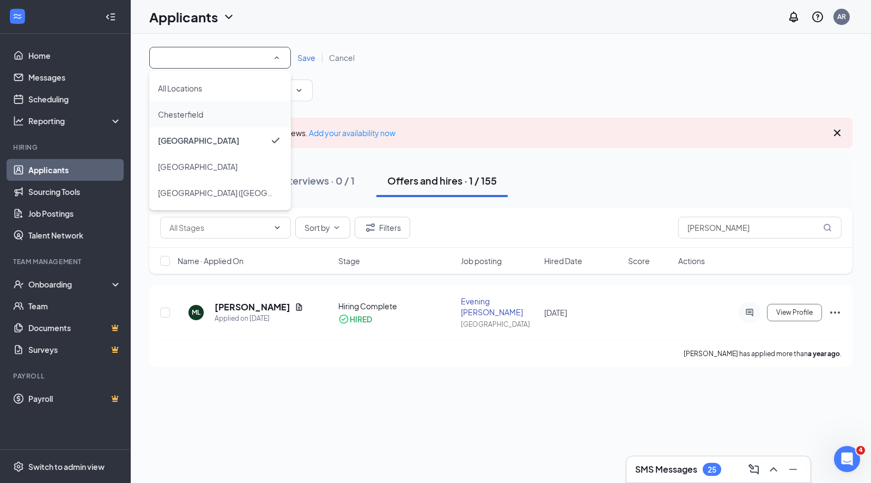
click at [203, 114] on div "Chesterfield" at bounding box center [220, 114] width 124 height 13
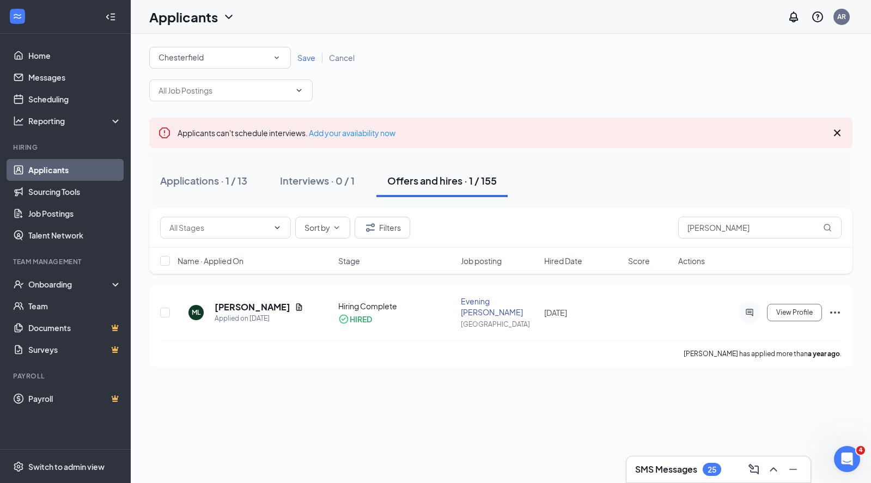
click at [303, 60] on span "Save" at bounding box center [306, 58] width 18 height 10
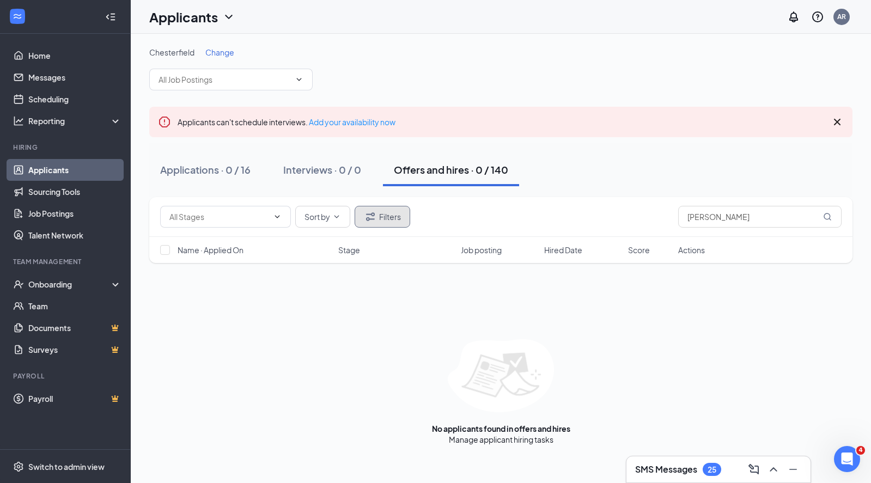
click at [382, 216] on button "Filters" at bounding box center [383, 217] width 56 height 22
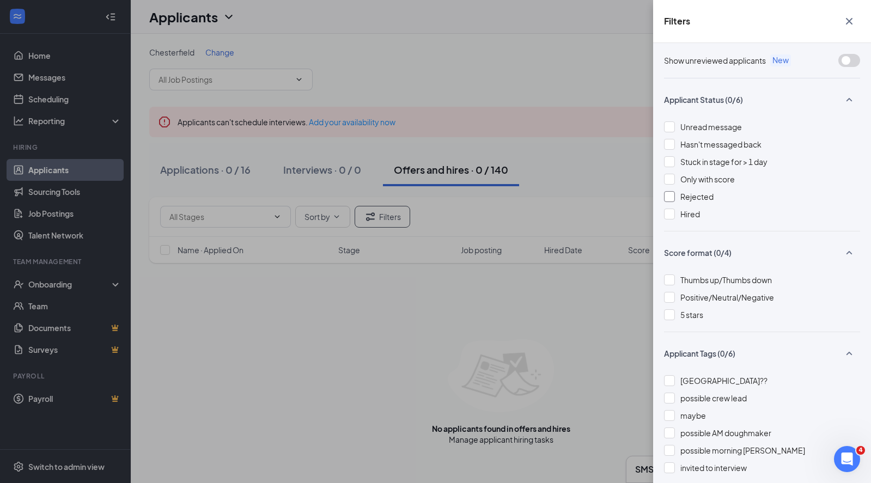
click at [671, 197] on div at bounding box center [669, 196] width 11 height 11
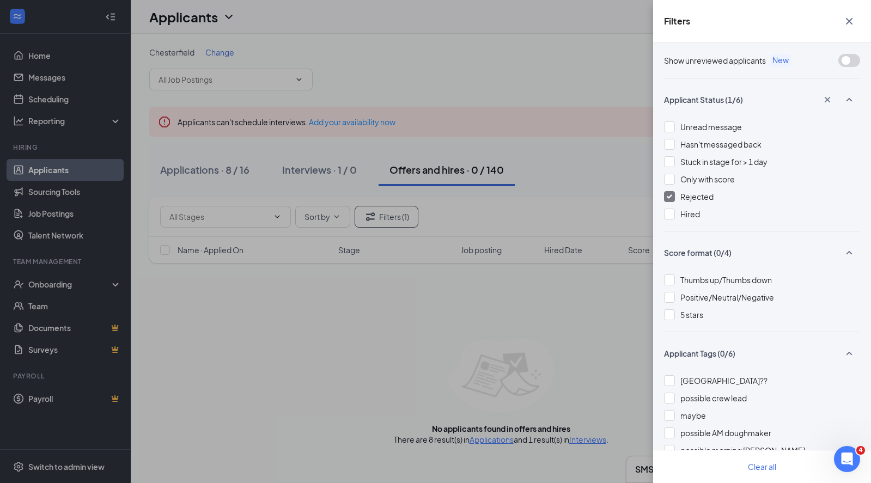
click at [849, 22] on icon "Cross" at bounding box center [849, 21] width 13 height 13
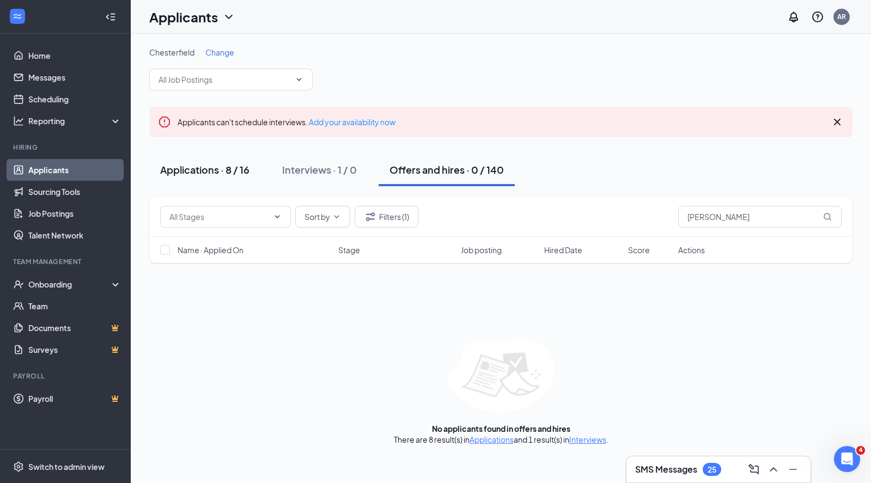
click at [231, 173] on div "Applications · 8 / 16" at bounding box center [204, 170] width 89 height 14
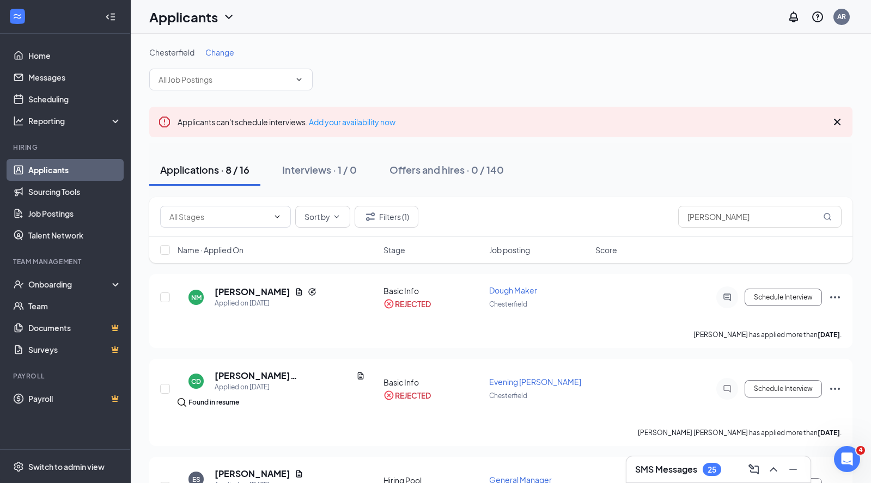
click at [224, 50] on span "Change" at bounding box center [219, 52] width 29 height 10
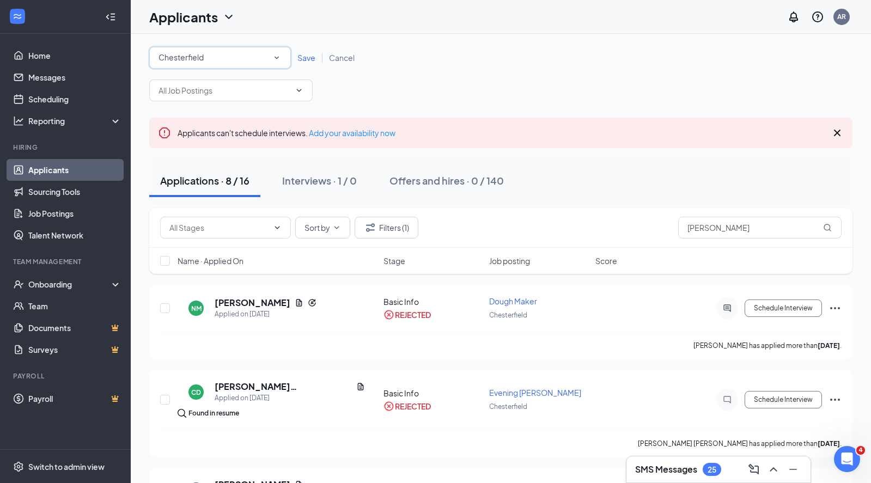
click at [275, 57] on icon "SmallChevronDown" at bounding box center [277, 58] width 4 height 3
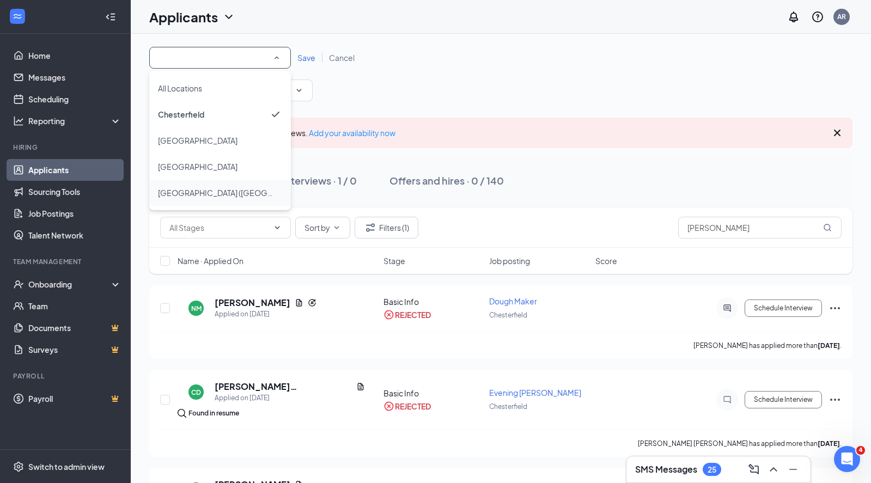
click at [208, 198] on span "[GEOGRAPHIC_DATA] ([GEOGRAPHIC_DATA][PERSON_NAME])" at bounding box center [217, 192] width 118 height 13
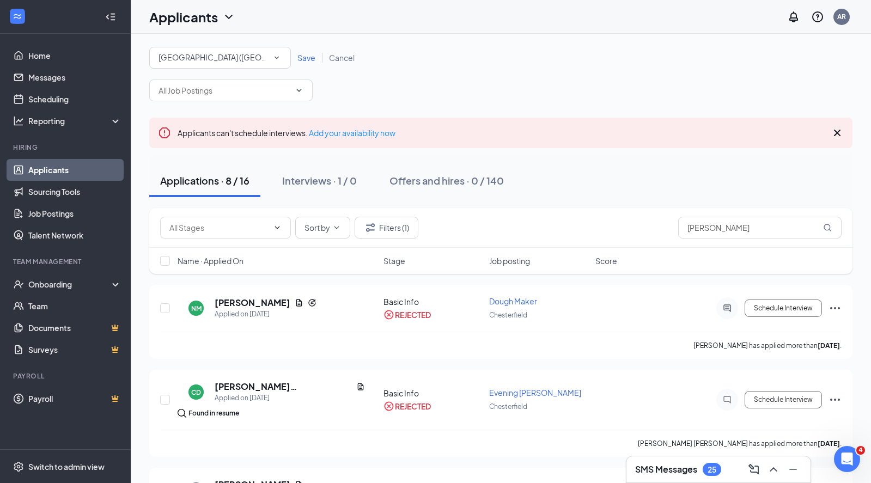
click at [305, 62] on span "Save" at bounding box center [306, 58] width 18 height 10
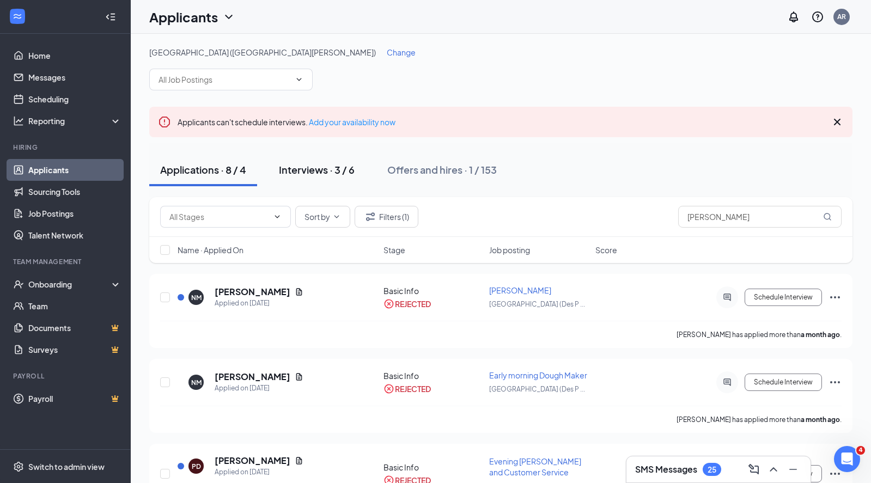
click at [332, 171] on div "Interviews · 3 / 6" at bounding box center [317, 170] width 76 height 14
